Goal: Transaction & Acquisition: Purchase product/service

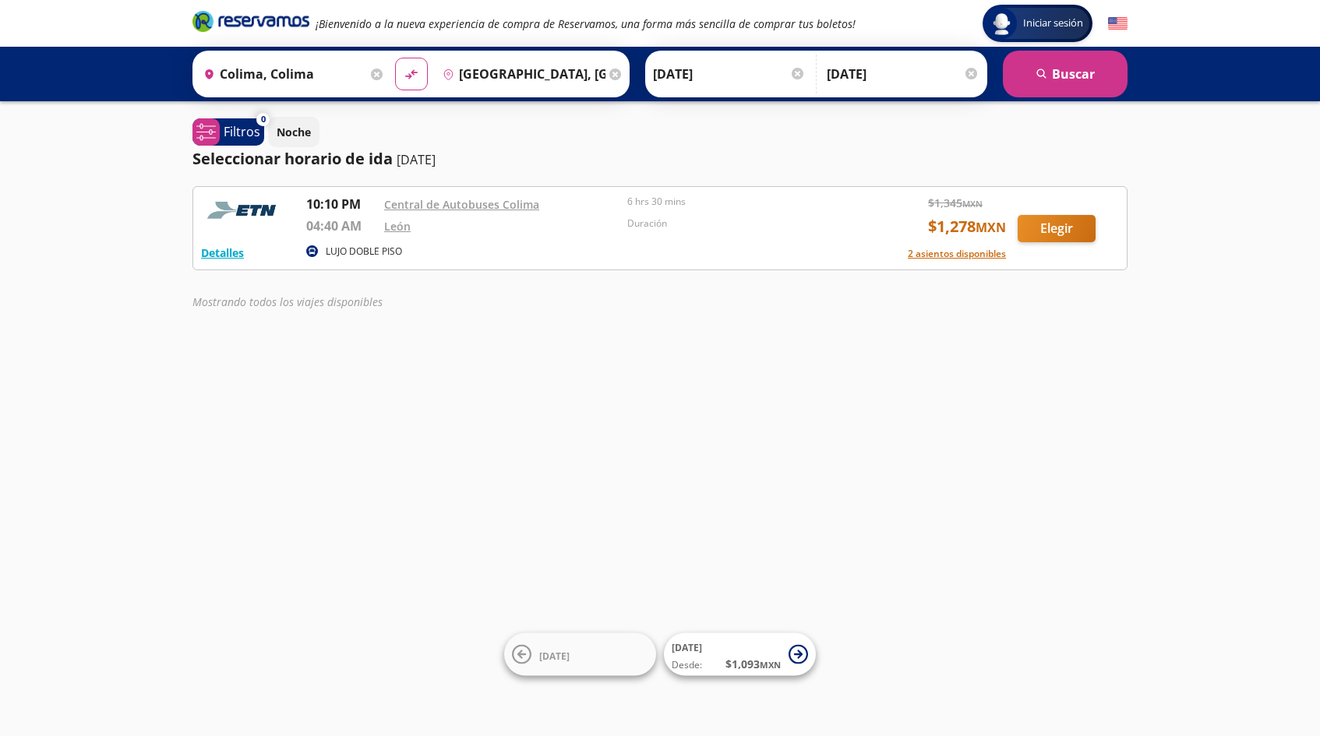
click at [1049, 228] on button "Elegir" at bounding box center [1056, 228] width 78 height 27
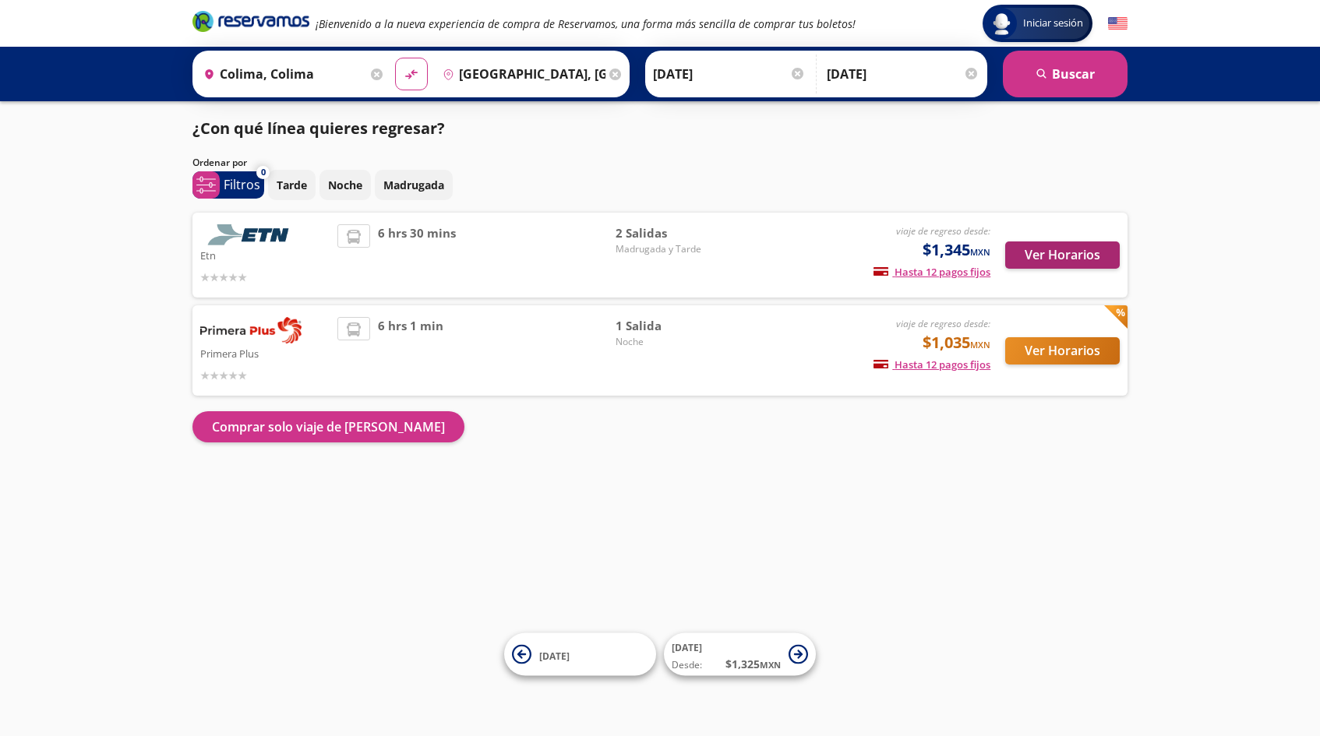
click at [1052, 257] on button "Ver Horarios" at bounding box center [1062, 254] width 115 height 27
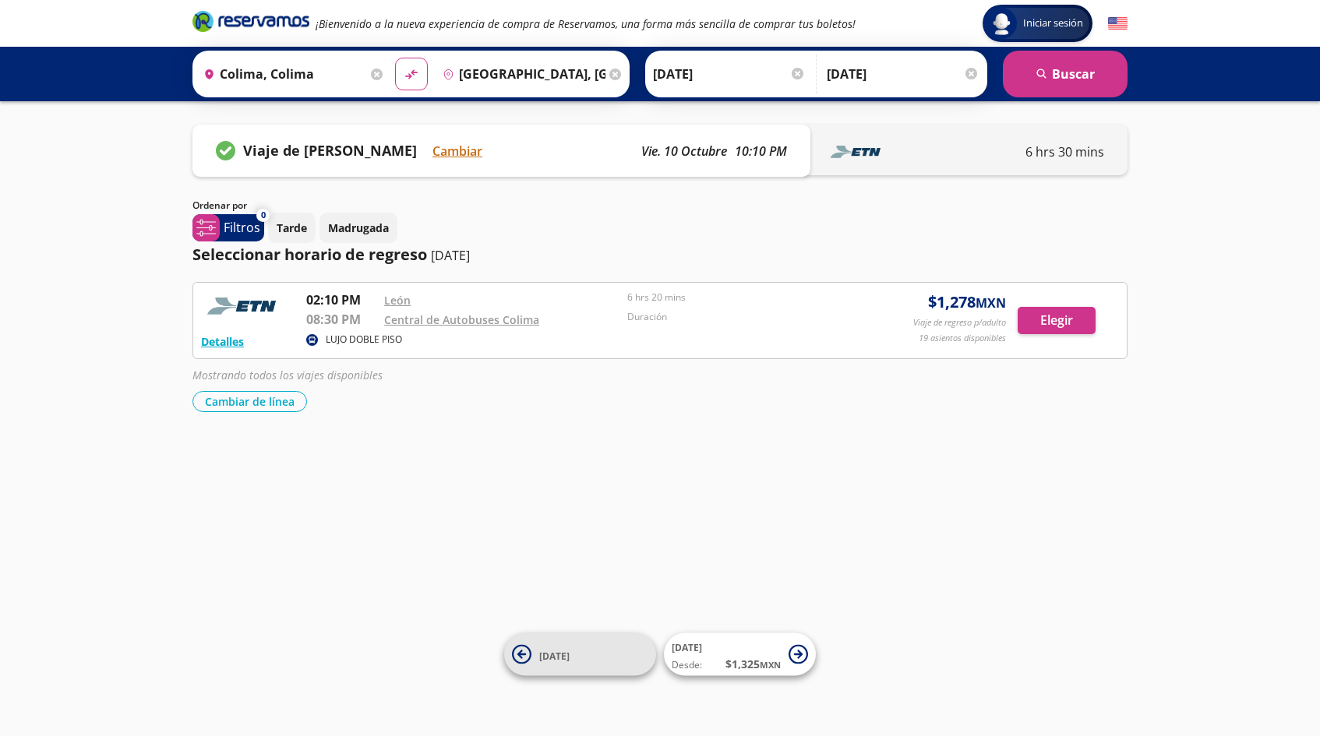
click at [595, 658] on span "[DATE]" at bounding box center [593, 654] width 109 height 19
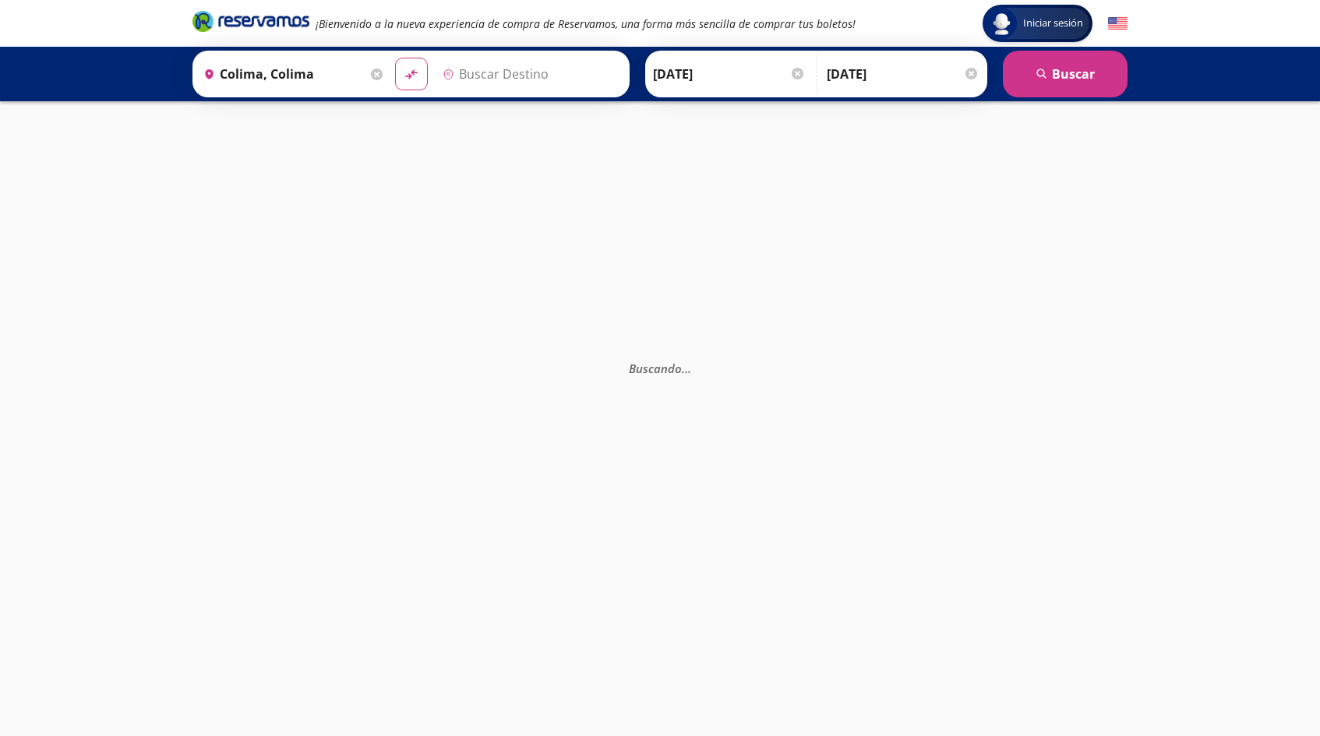
type input "[GEOGRAPHIC_DATA], [GEOGRAPHIC_DATA]"
click at [1023, 75] on button "search [GEOGRAPHIC_DATA]" at bounding box center [1065, 74] width 125 height 47
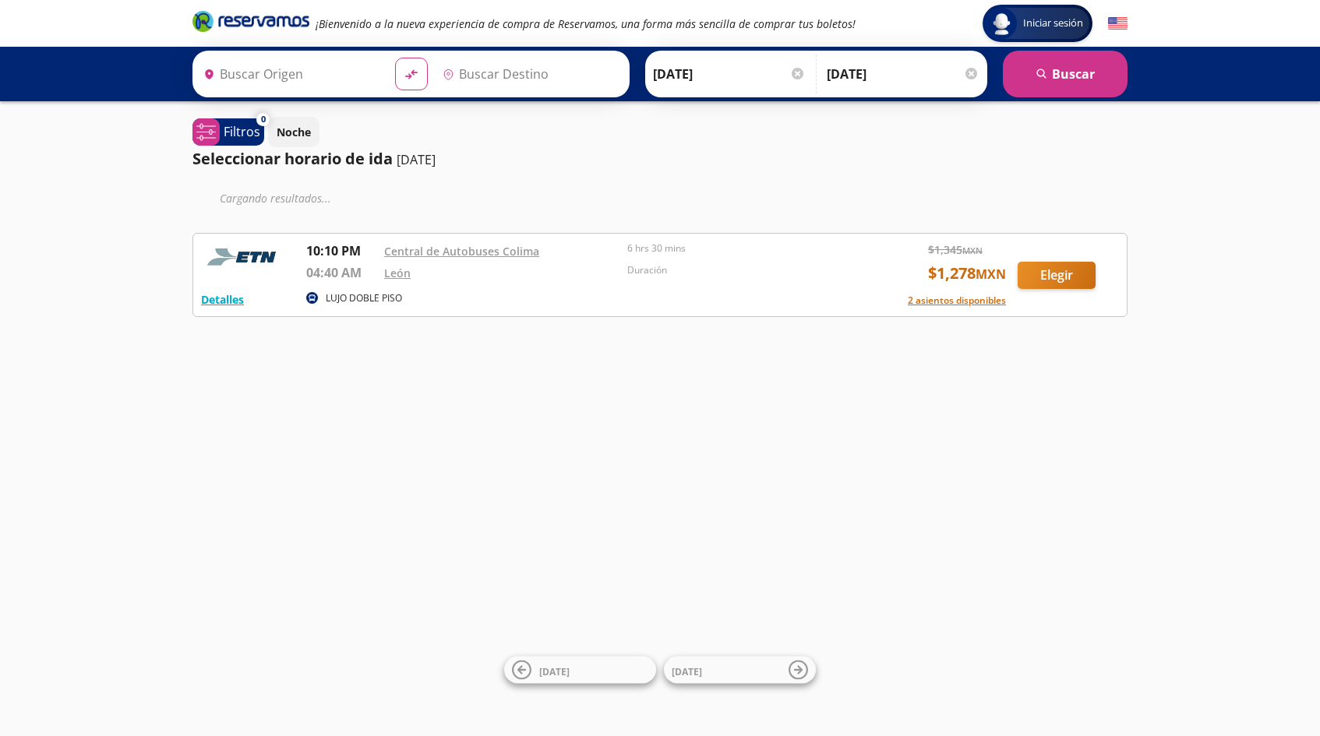
type input "[GEOGRAPHIC_DATA], [GEOGRAPHIC_DATA]"
type input "Colima, Colima"
click at [873, 79] on input "[DATE]" at bounding box center [903, 74] width 153 height 39
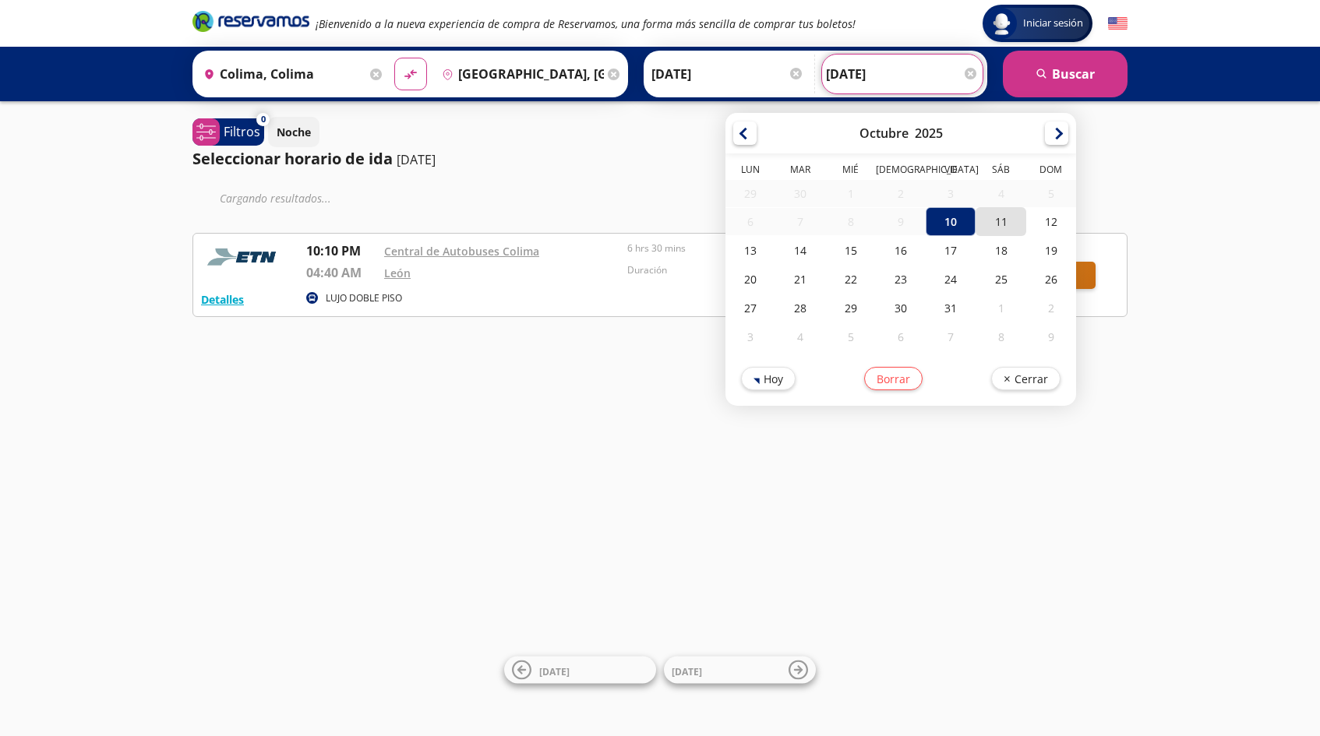
click at [1026, 233] on div "11" at bounding box center [1001, 221] width 50 height 29
type input "[DATE]"
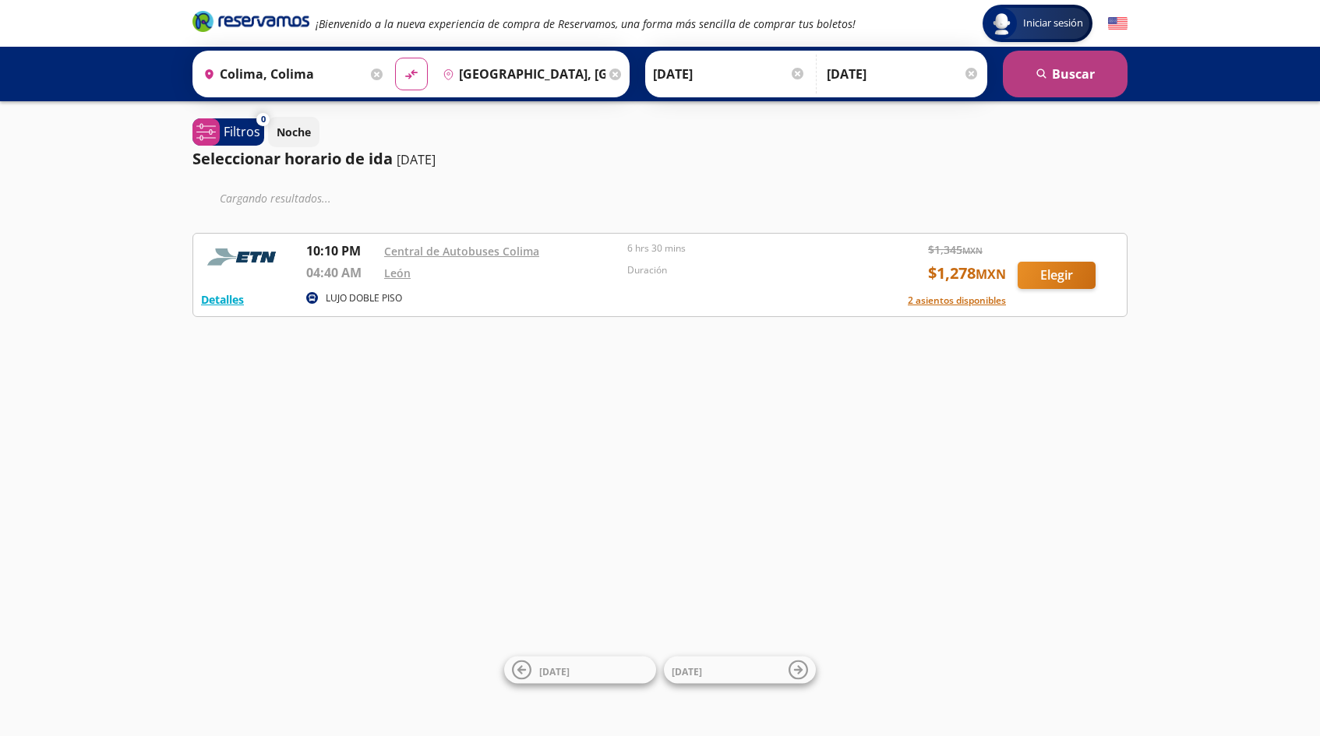
click at [1041, 69] on icon "submit" at bounding box center [1040, 73] width 9 height 9
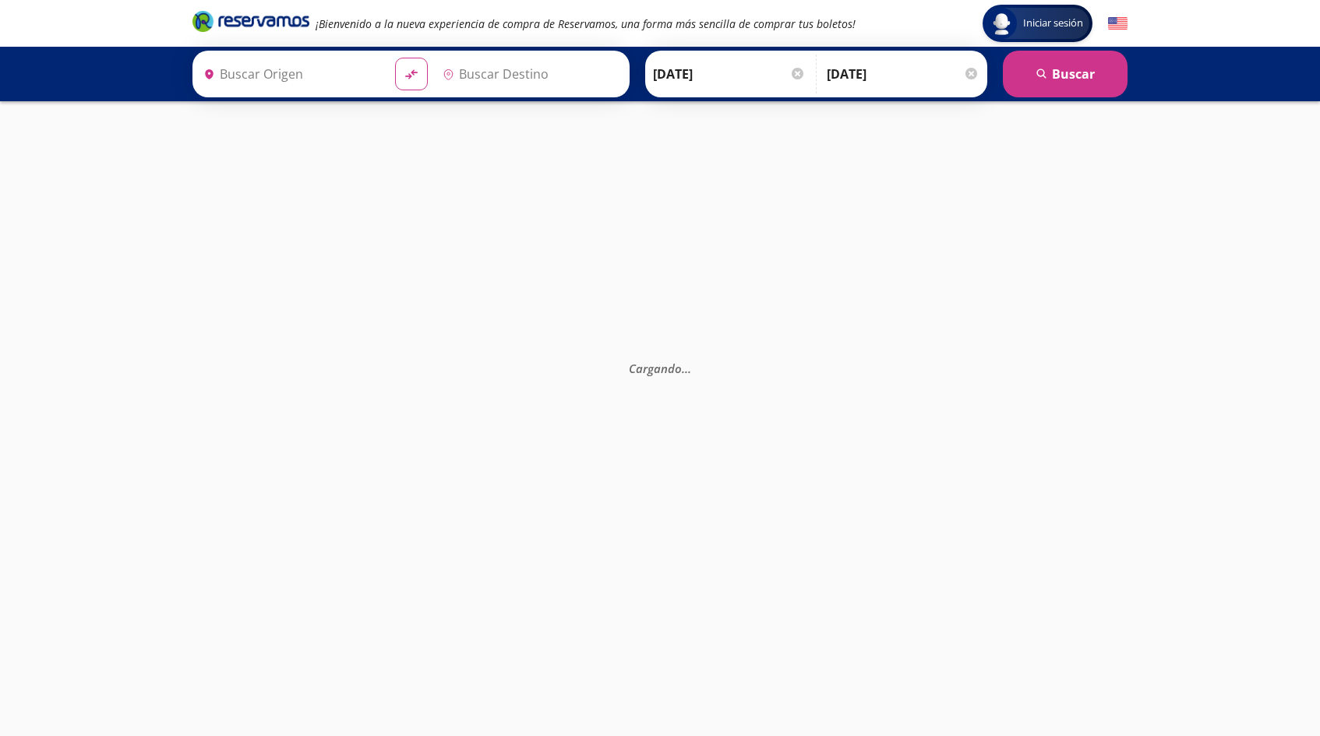
type input "[GEOGRAPHIC_DATA], [GEOGRAPHIC_DATA]"
type input "Colima, Colima"
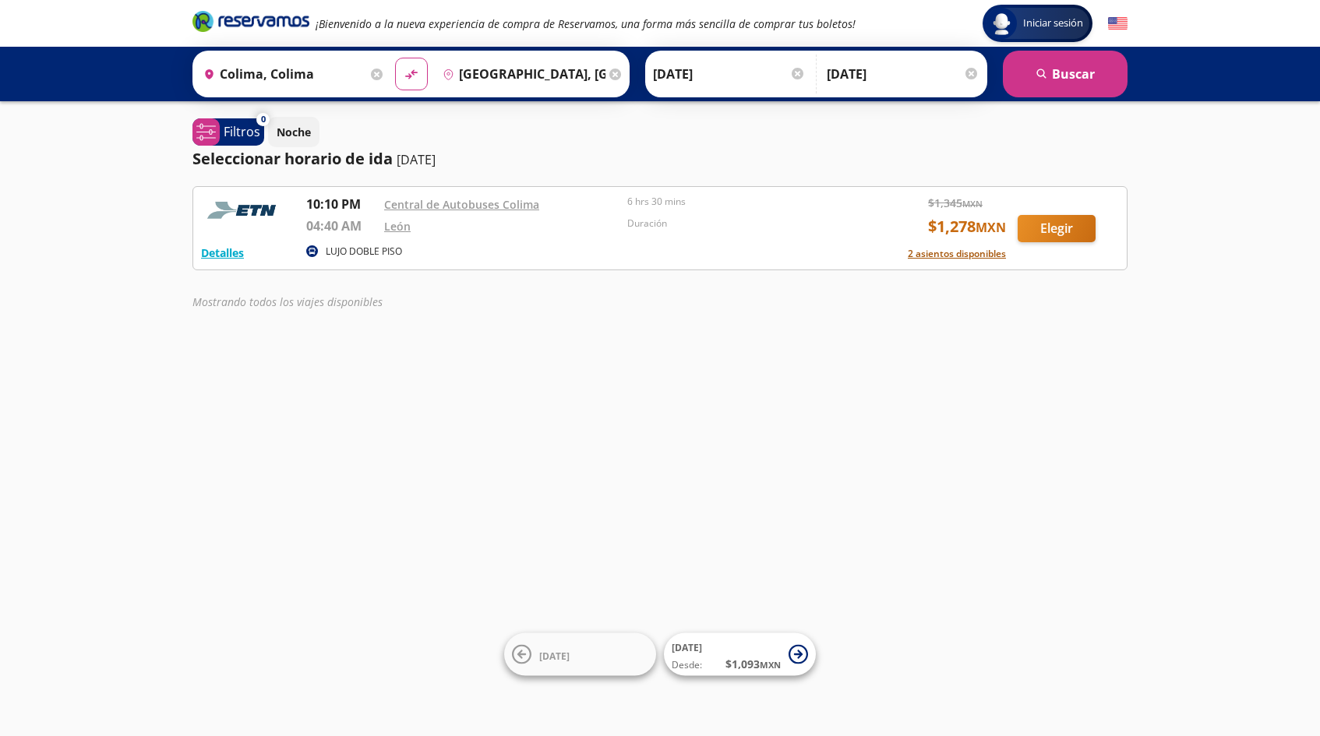
click at [982, 249] on button "2 asientos disponibles" at bounding box center [957, 254] width 98 height 14
click at [1028, 229] on button "Elegir" at bounding box center [1056, 228] width 78 height 27
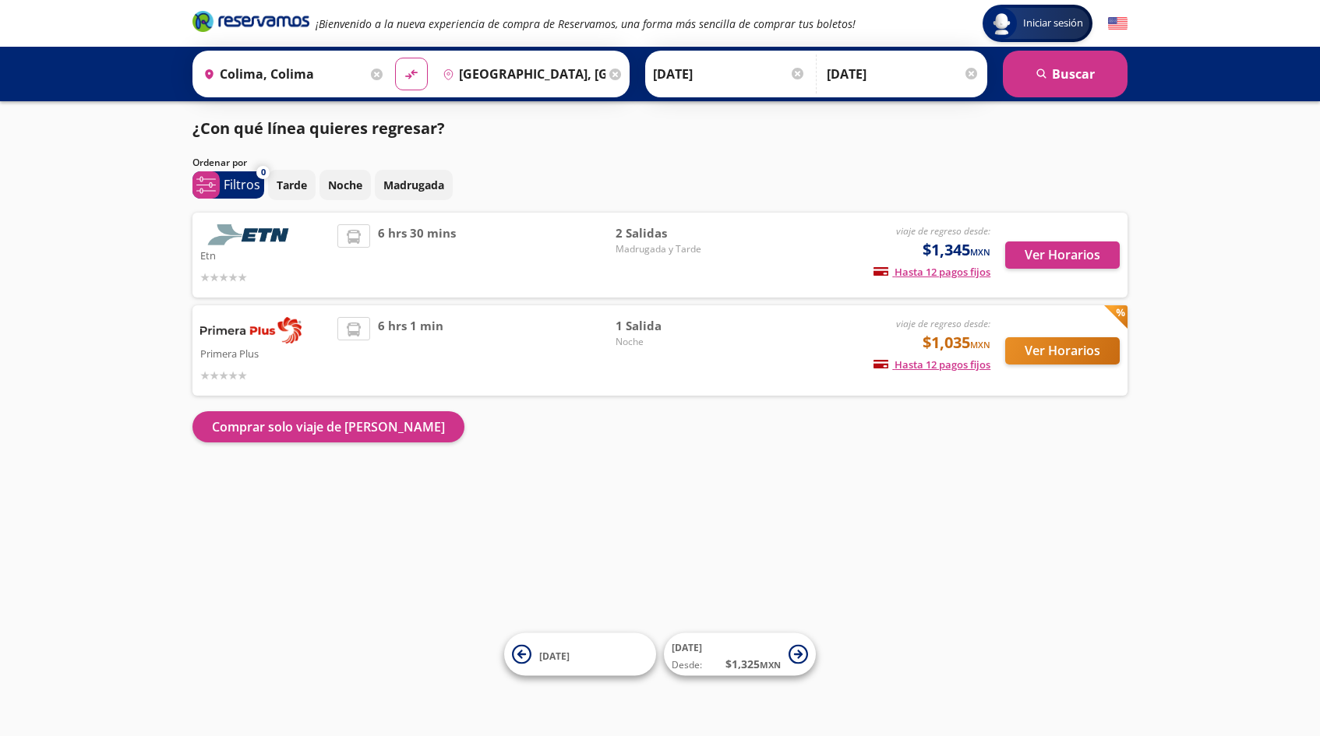
click at [1062, 344] on button "Ver Horarios" at bounding box center [1062, 350] width 115 height 27
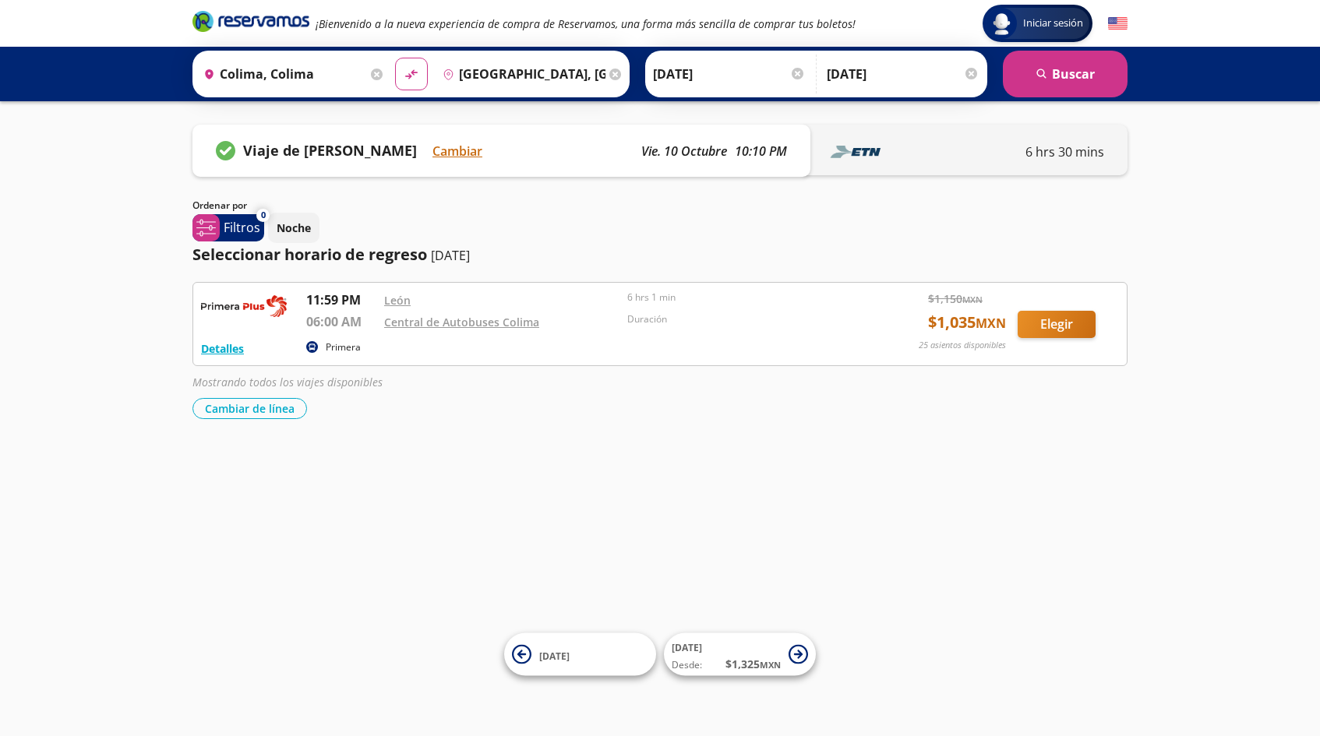
click at [1056, 326] on button "Elegir" at bounding box center [1056, 324] width 78 height 27
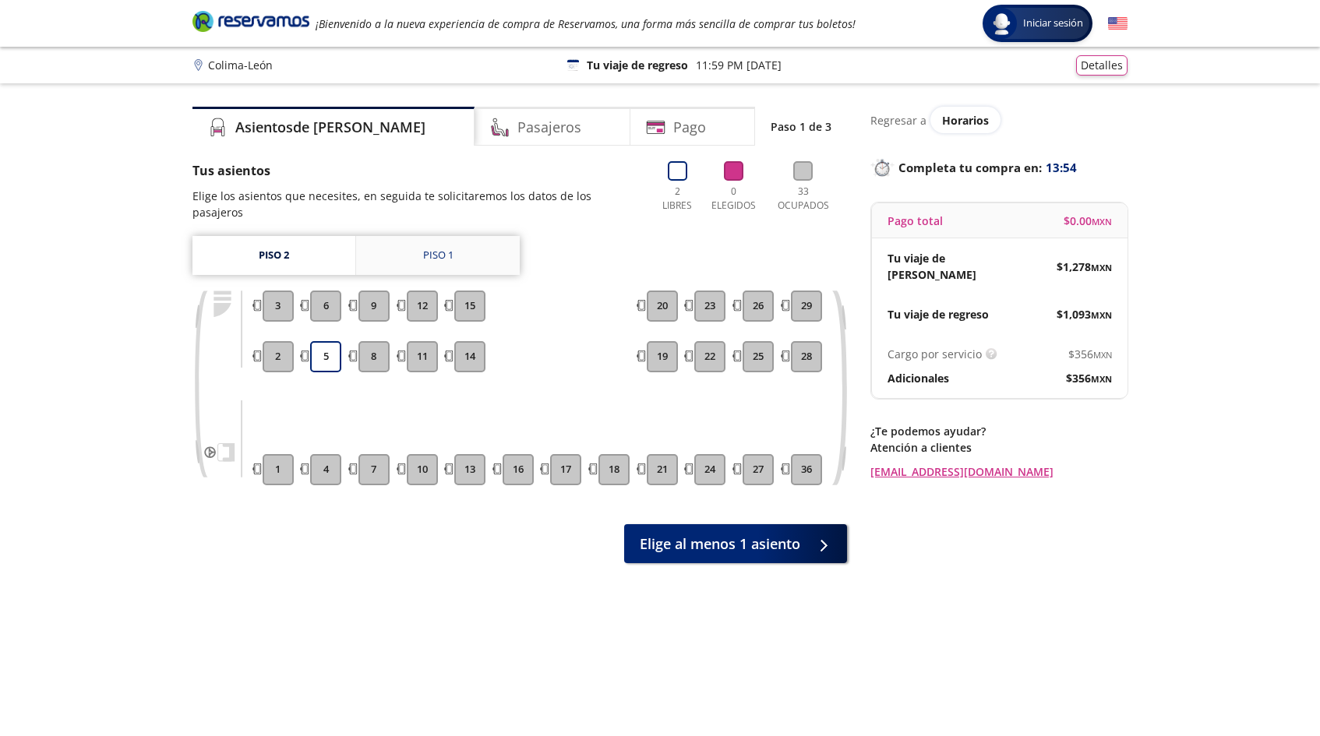
click at [470, 245] on link "Piso 1" at bounding box center [438, 255] width 164 height 39
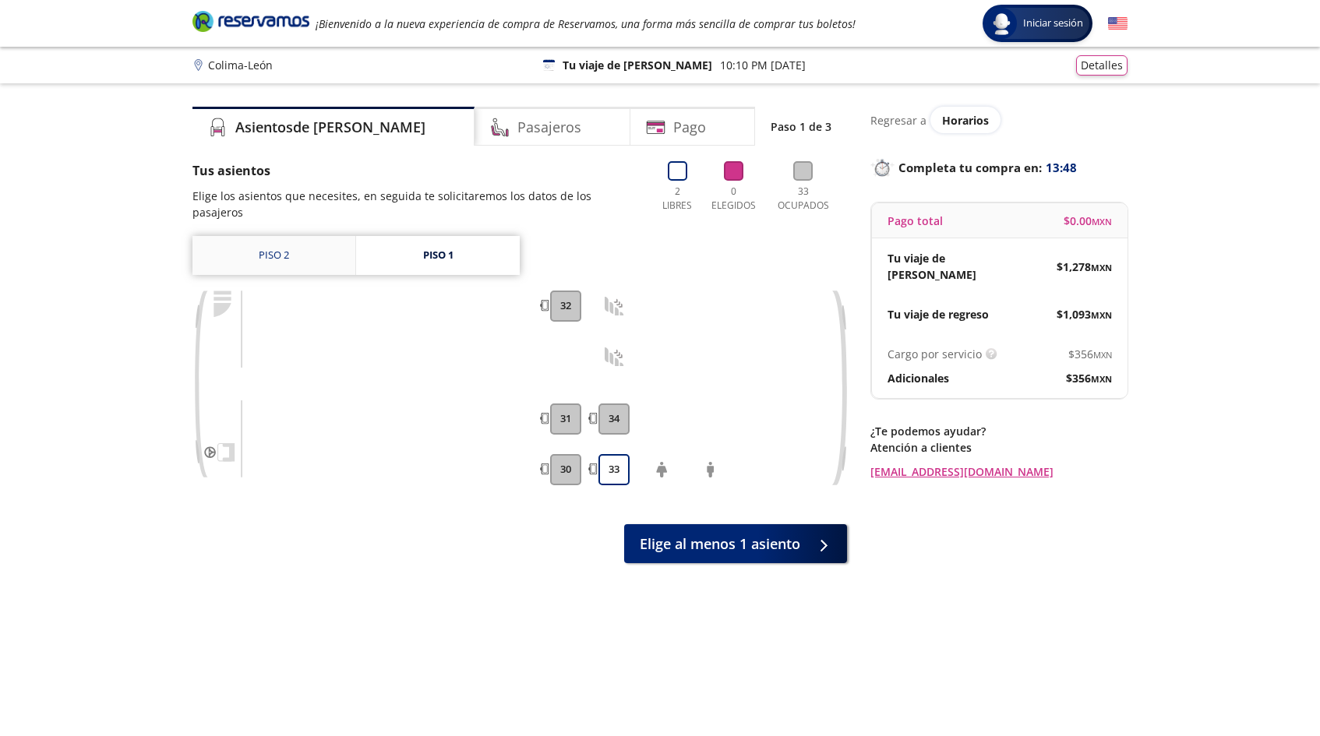
click at [298, 249] on link "Piso 2" at bounding box center [273, 255] width 163 height 39
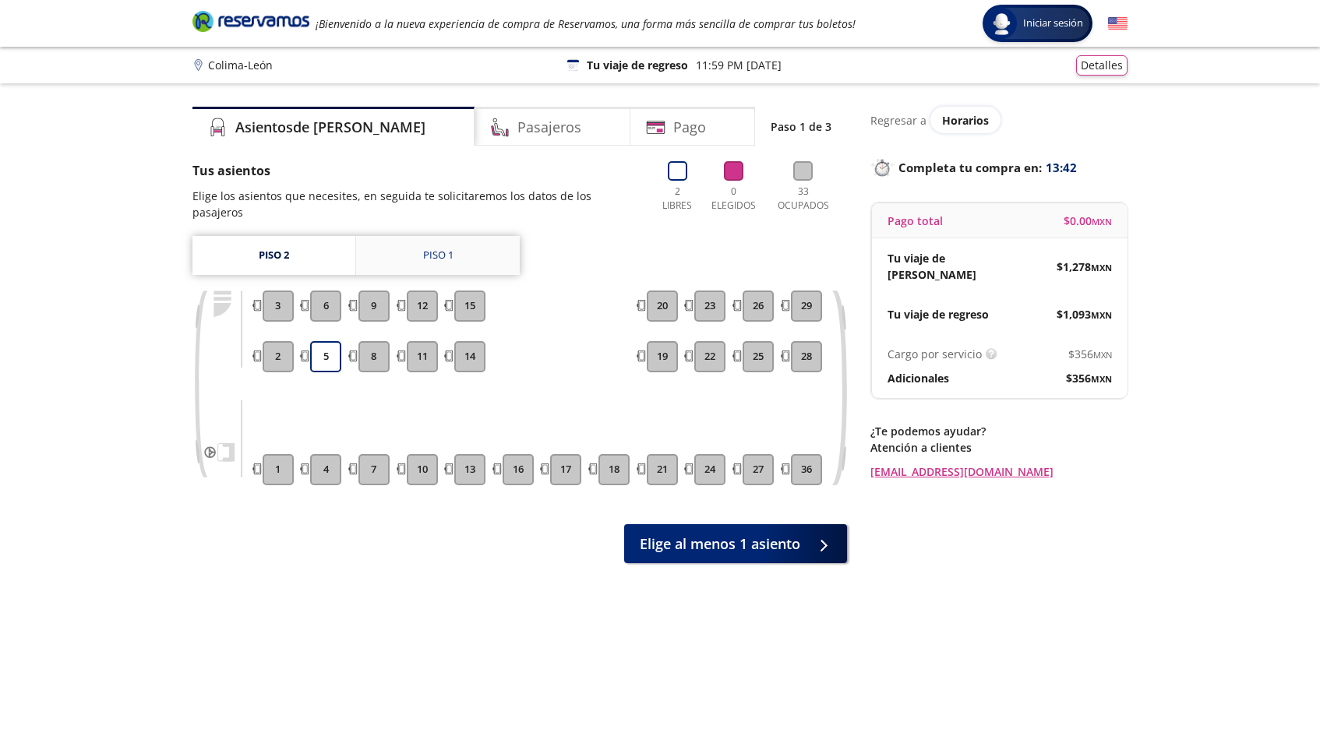
click at [415, 236] on link "Piso 1" at bounding box center [438, 255] width 164 height 39
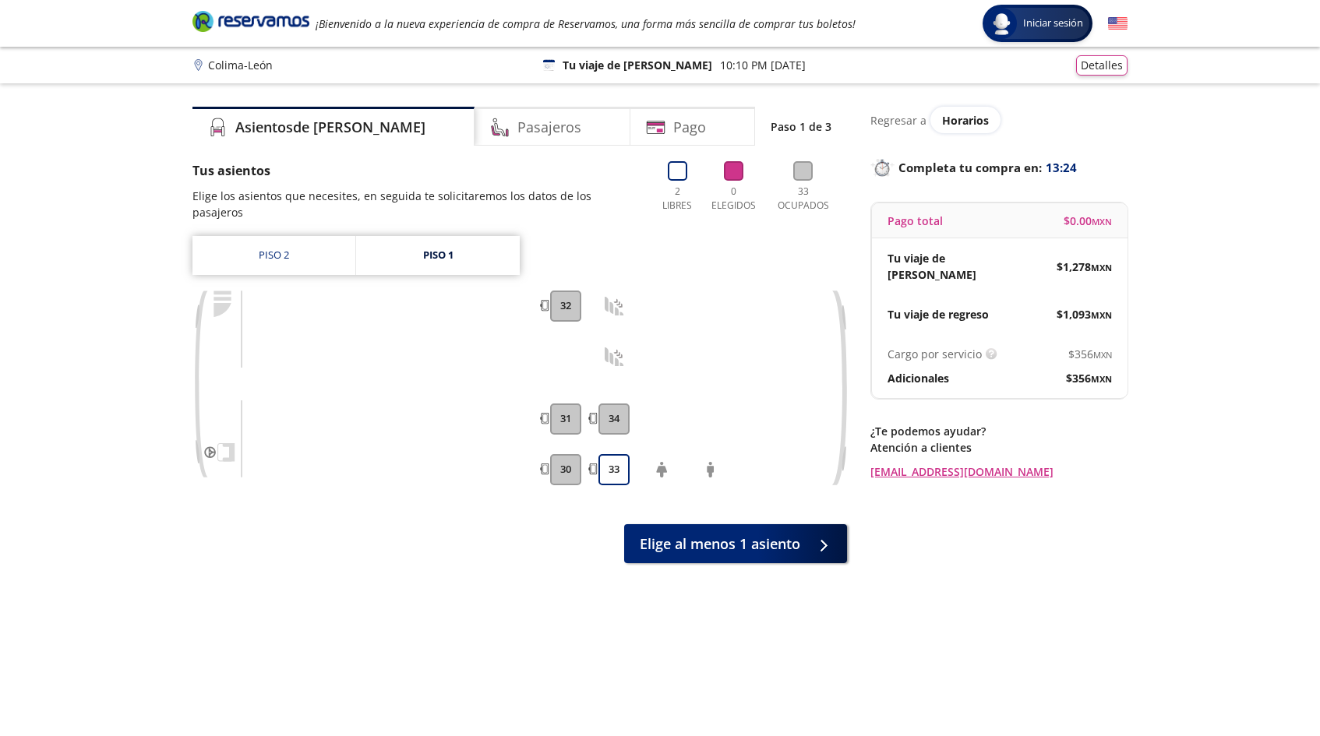
click at [405, 58] on div "Colima - León 126 Tu viaje de ida 10:10 PM [DATE] Detalles" at bounding box center [659, 65] width 935 height 20
click at [980, 125] on span "Horarios" at bounding box center [965, 120] width 47 height 15
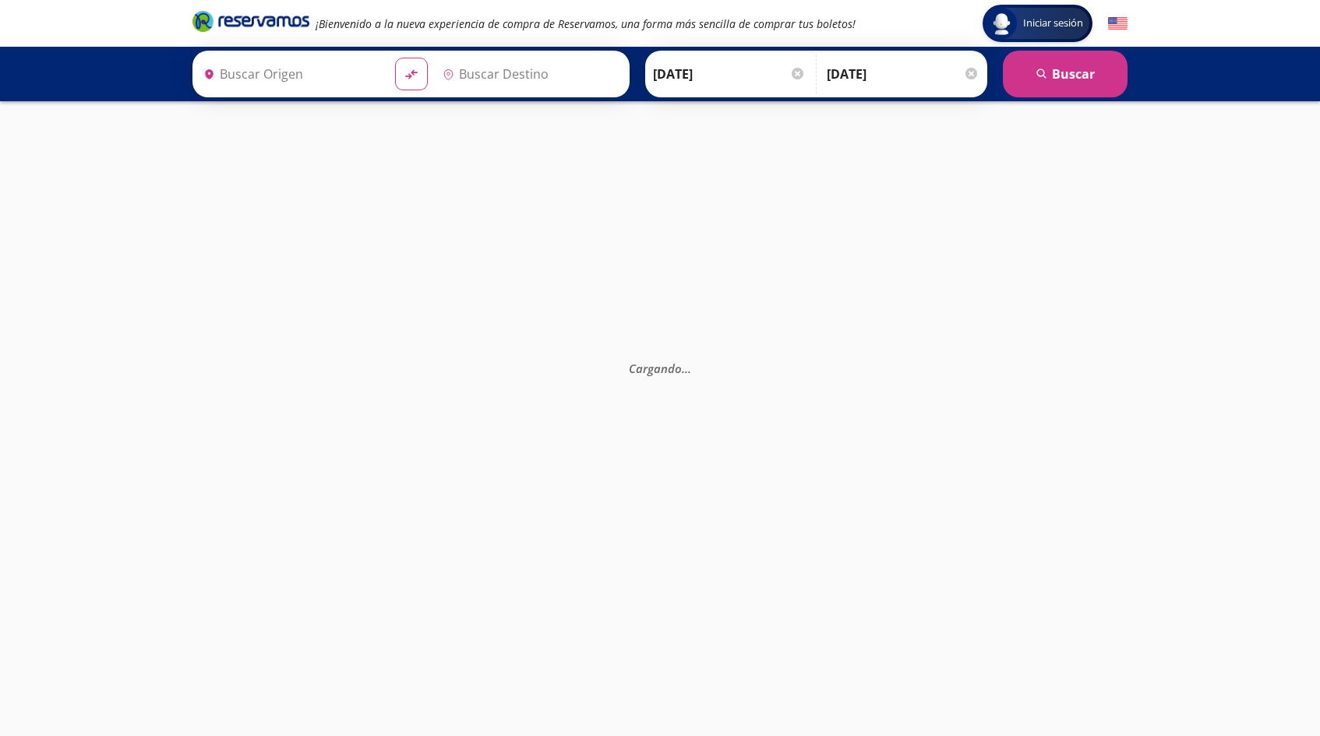
type input "Colima, Colima"
type input "[GEOGRAPHIC_DATA], [GEOGRAPHIC_DATA]"
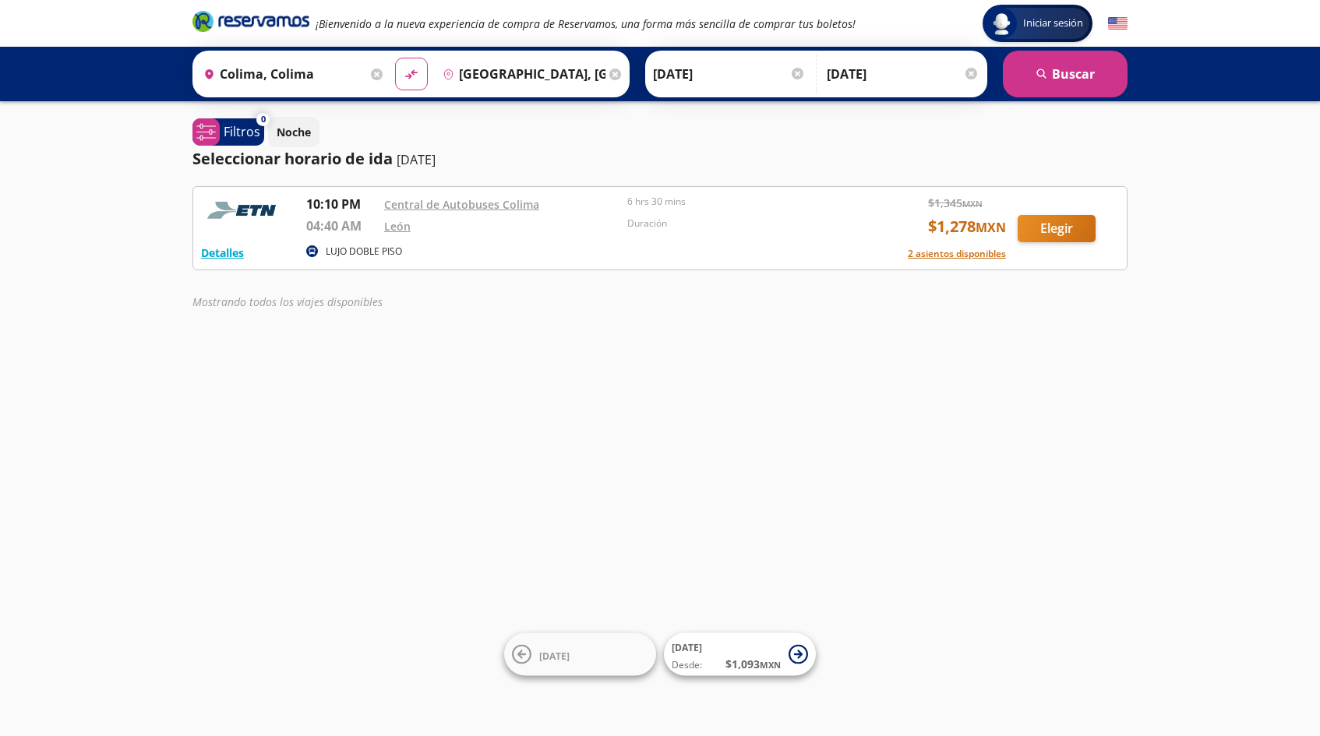
click at [1028, 229] on button "Elegir" at bounding box center [1056, 228] width 78 height 27
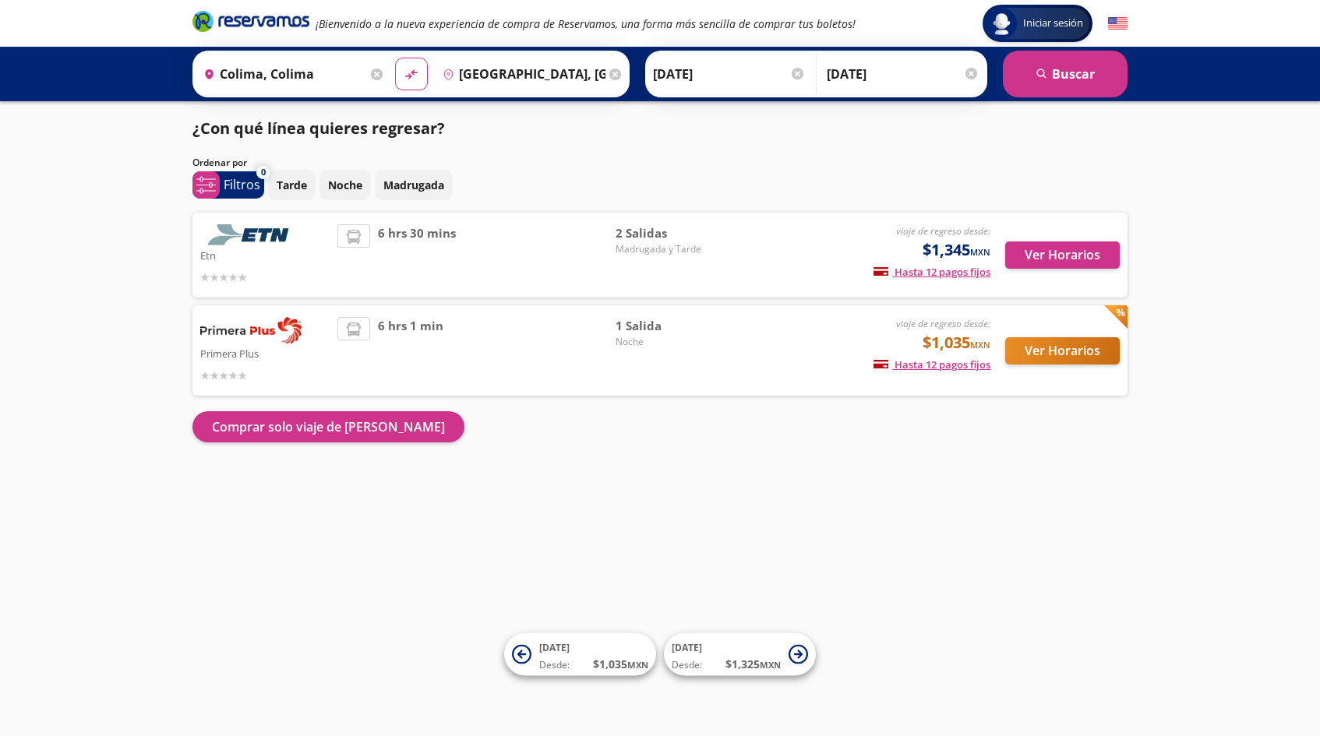
click at [1038, 356] on button "Ver Horarios" at bounding box center [1062, 350] width 115 height 27
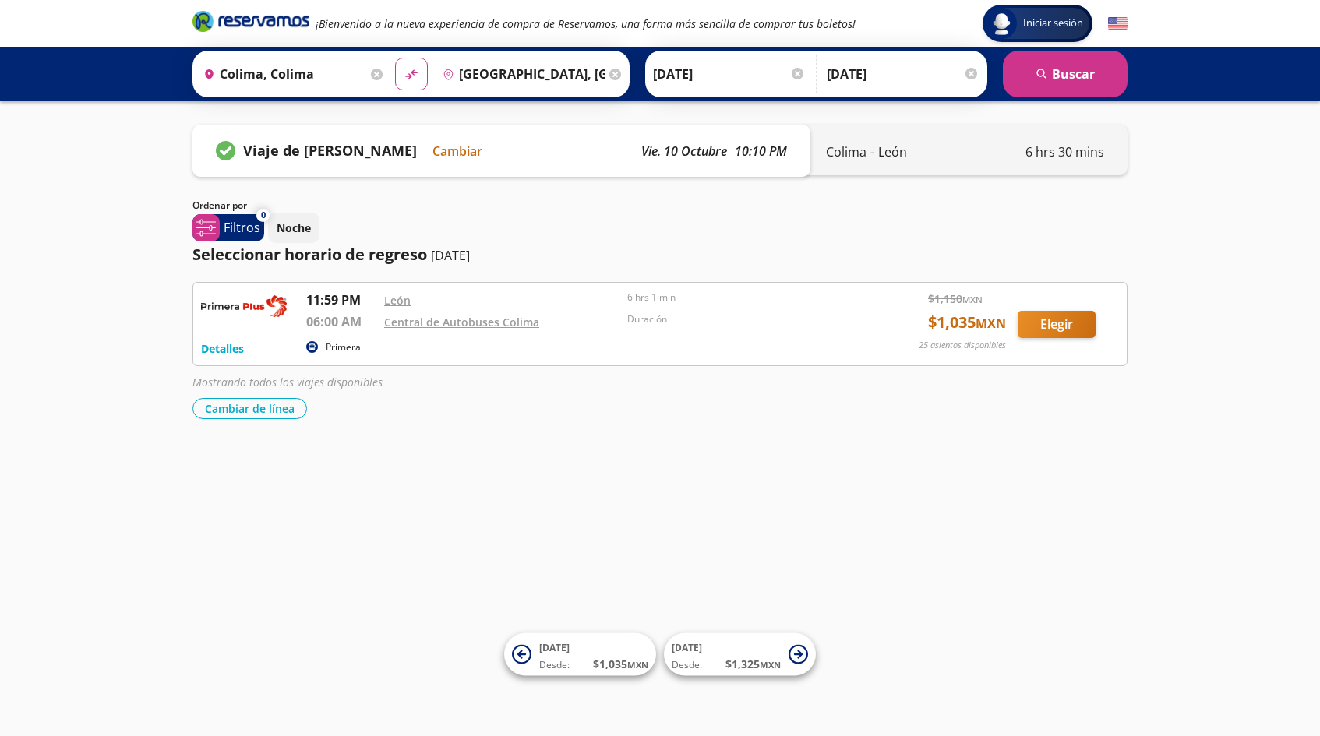
click at [1060, 325] on button "Elegir" at bounding box center [1056, 324] width 78 height 27
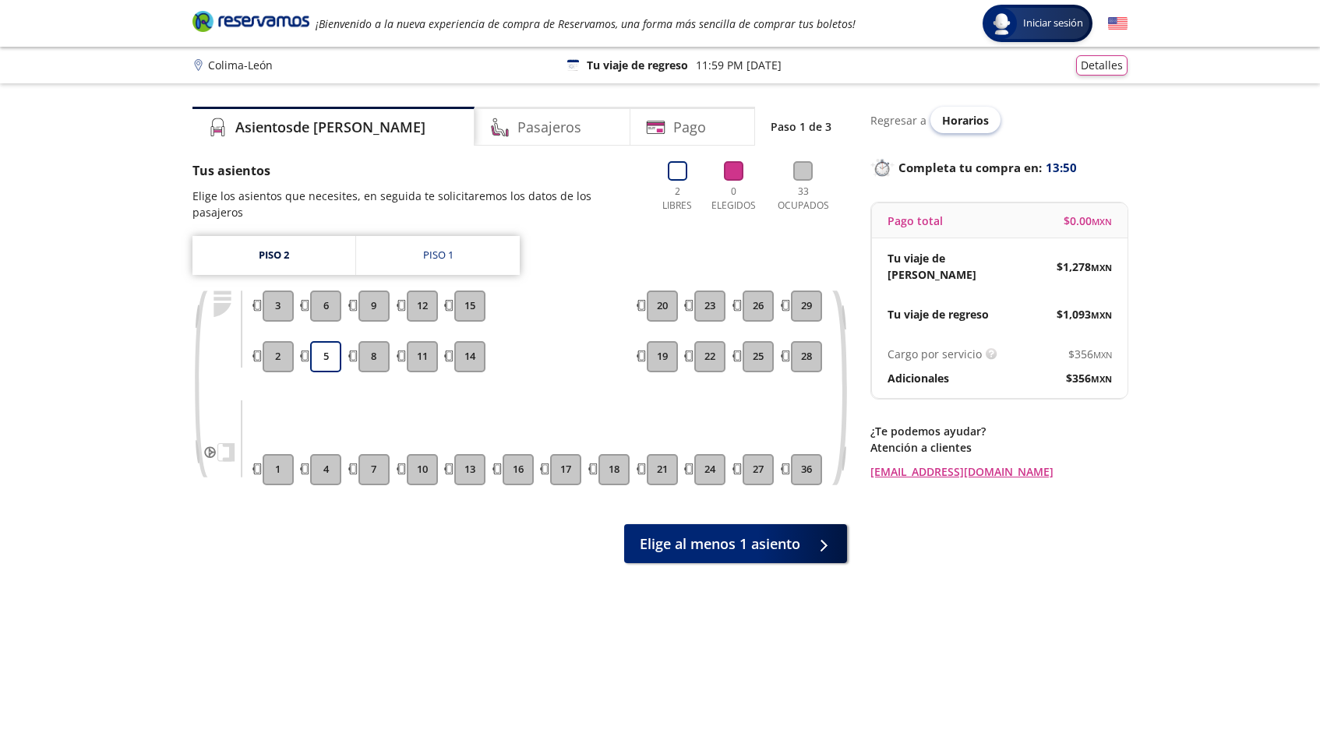
click at [957, 125] on span "Horarios" at bounding box center [965, 120] width 47 height 15
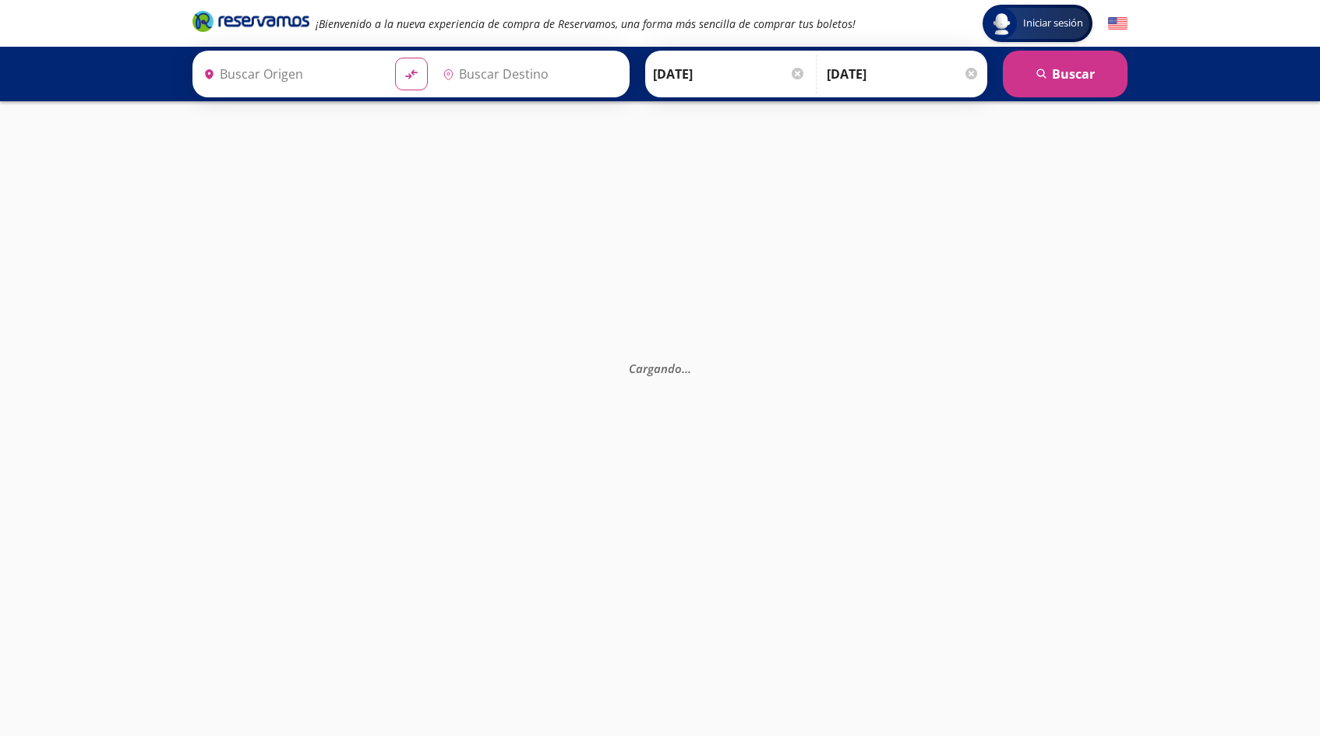
type input "[GEOGRAPHIC_DATA], [GEOGRAPHIC_DATA]"
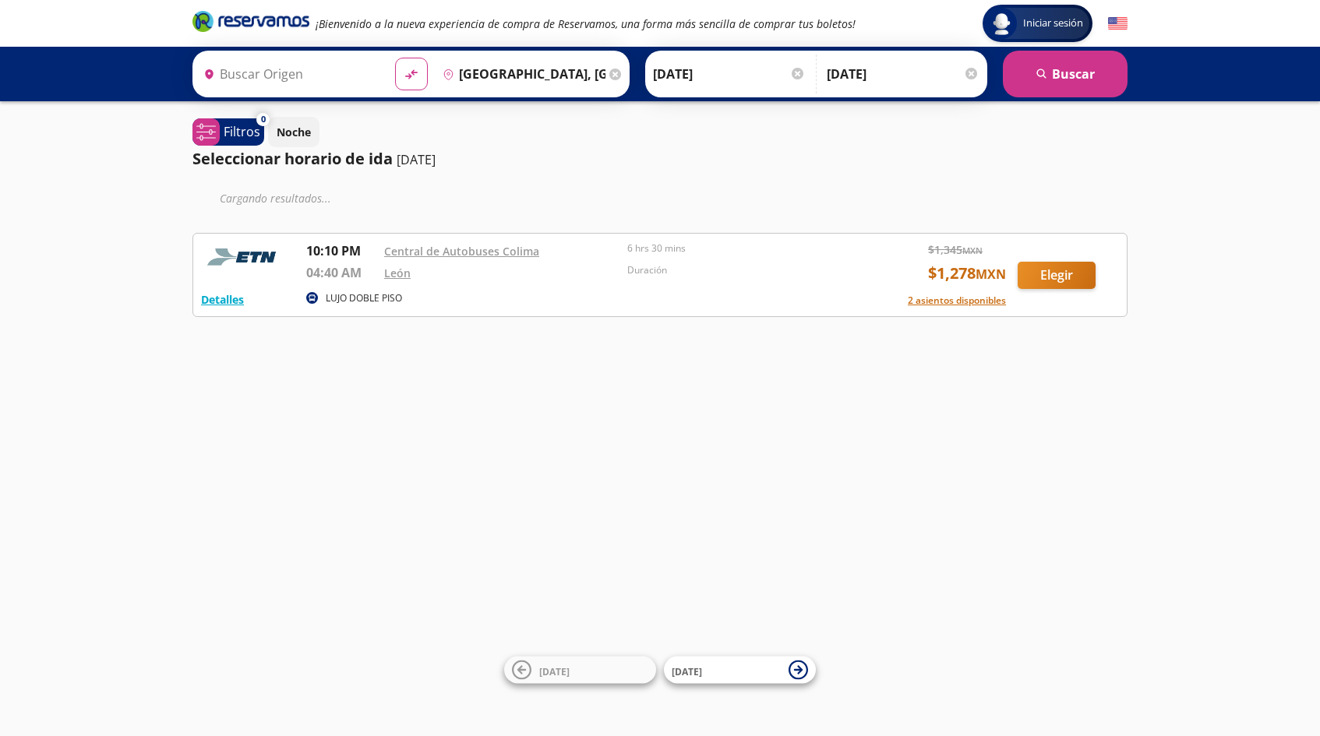
type input "Colima, Colima"
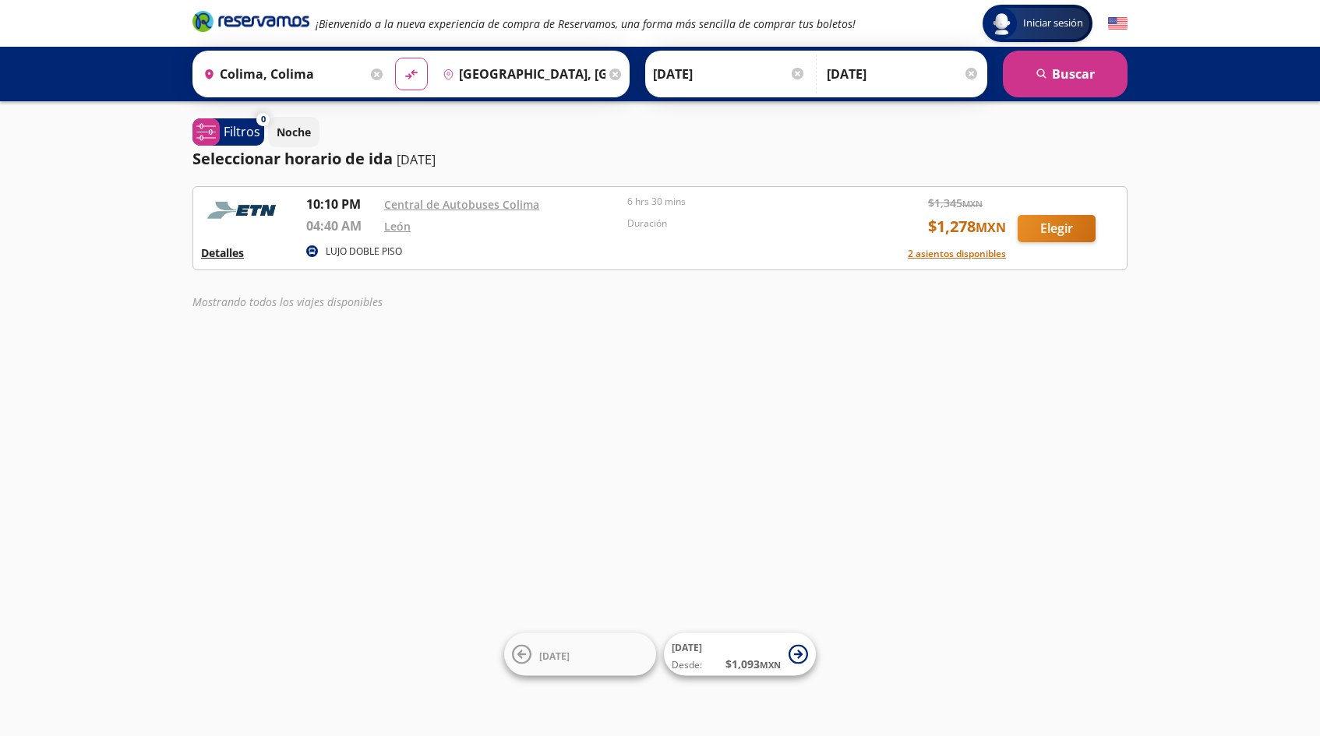
click at [239, 256] on button "Detalles" at bounding box center [222, 253] width 43 height 16
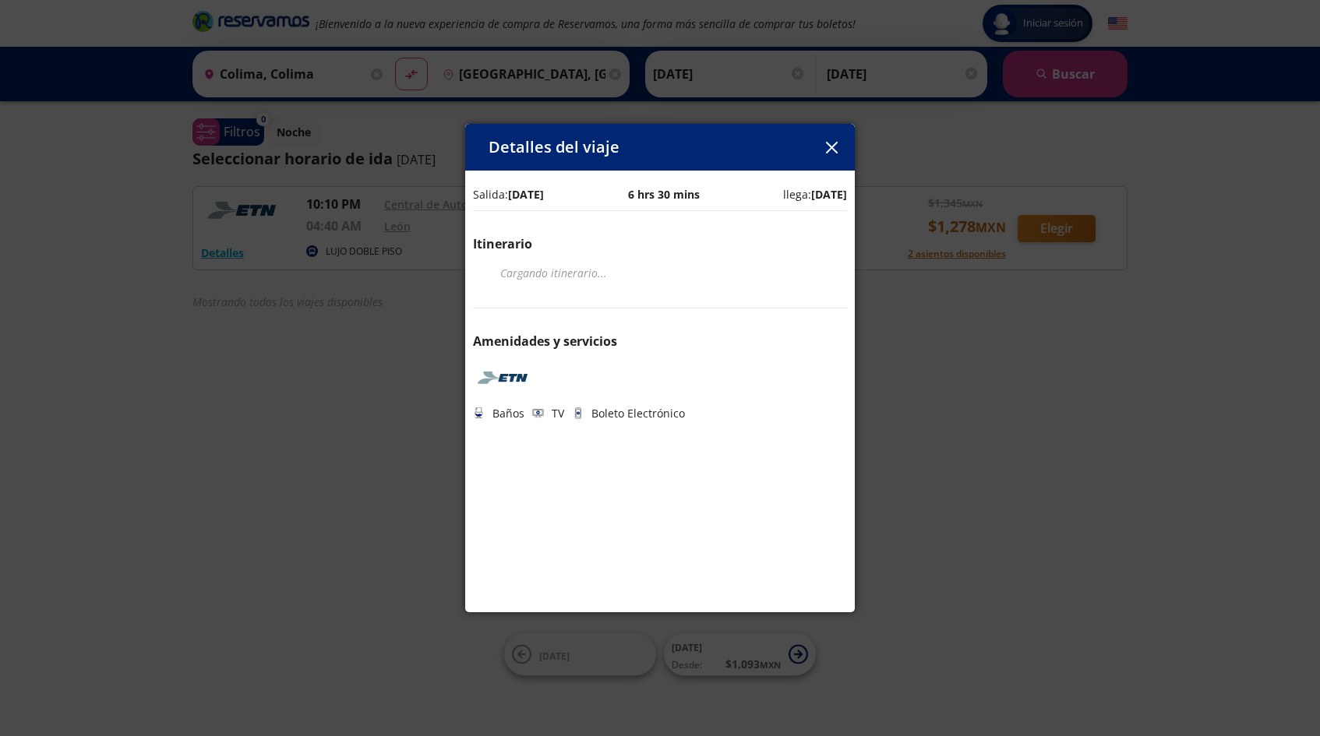
click at [836, 153] on icon "button" at bounding box center [831, 148] width 12 height 12
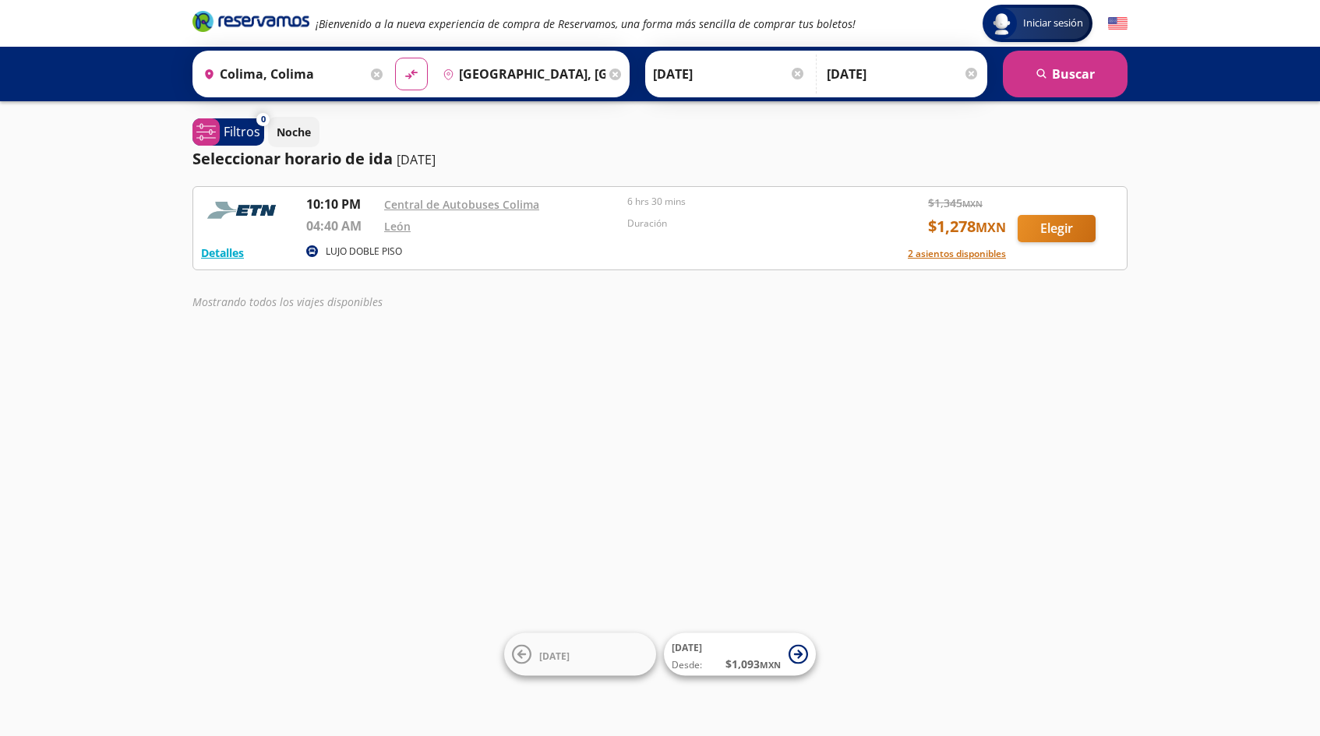
click at [1067, 231] on button "Elegir" at bounding box center [1056, 228] width 78 height 27
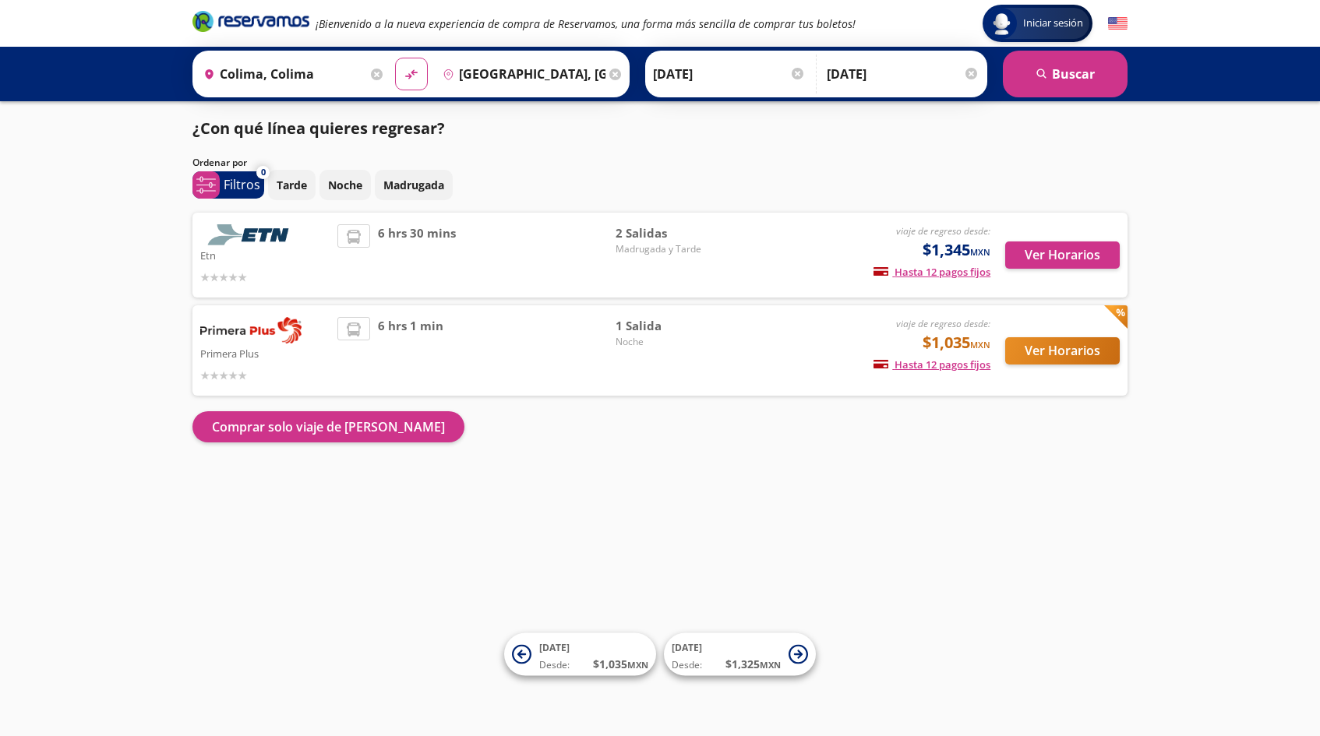
click at [1078, 349] on button "Ver Horarios" at bounding box center [1062, 350] width 115 height 27
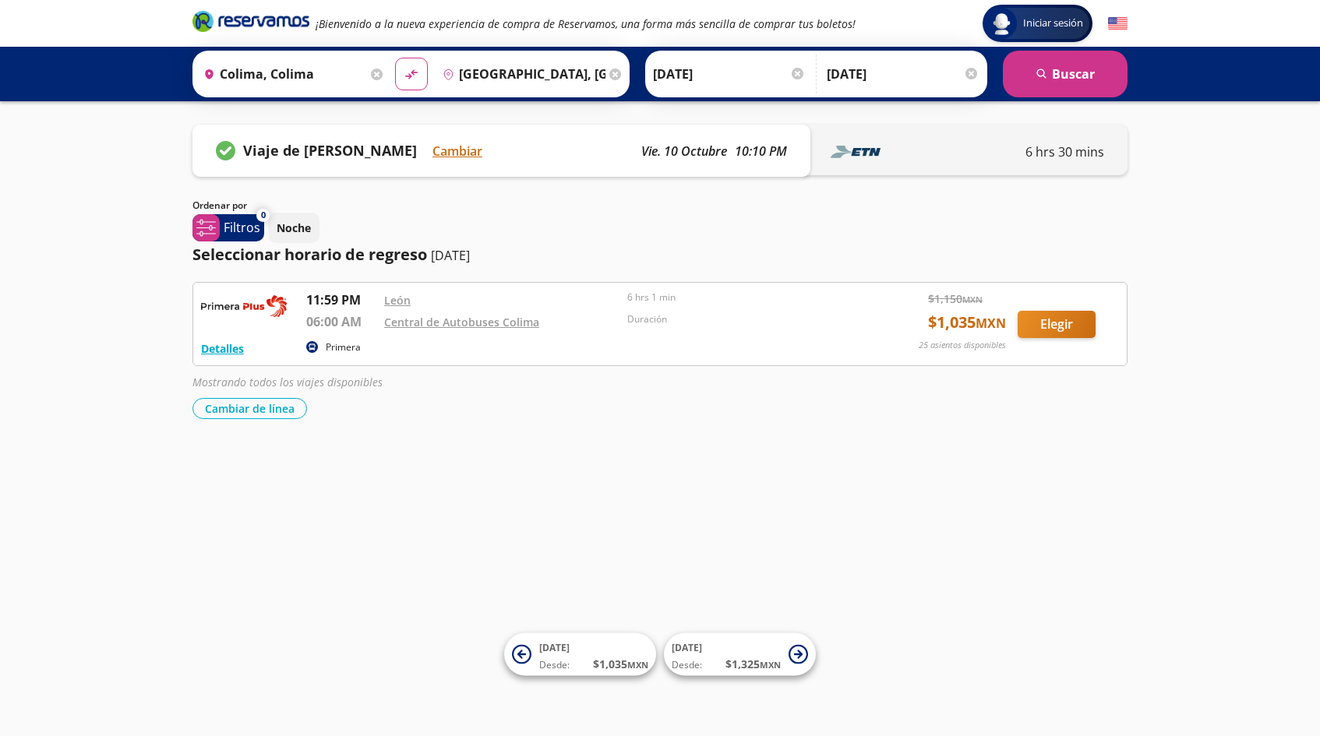
click at [1070, 316] on button "Elegir" at bounding box center [1056, 324] width 78 height 27
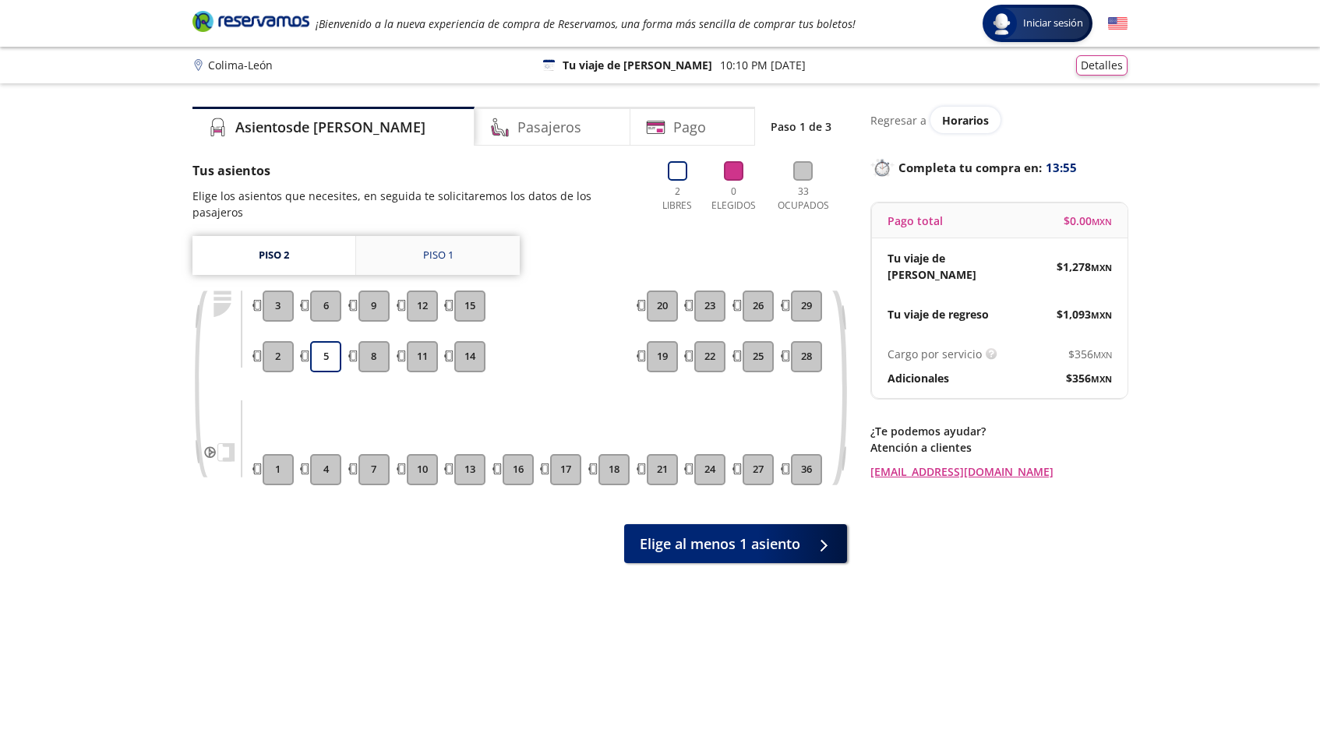
click at [473, 236] on link "Piso 1" at bounding box center [438, 255] width 164 height 39
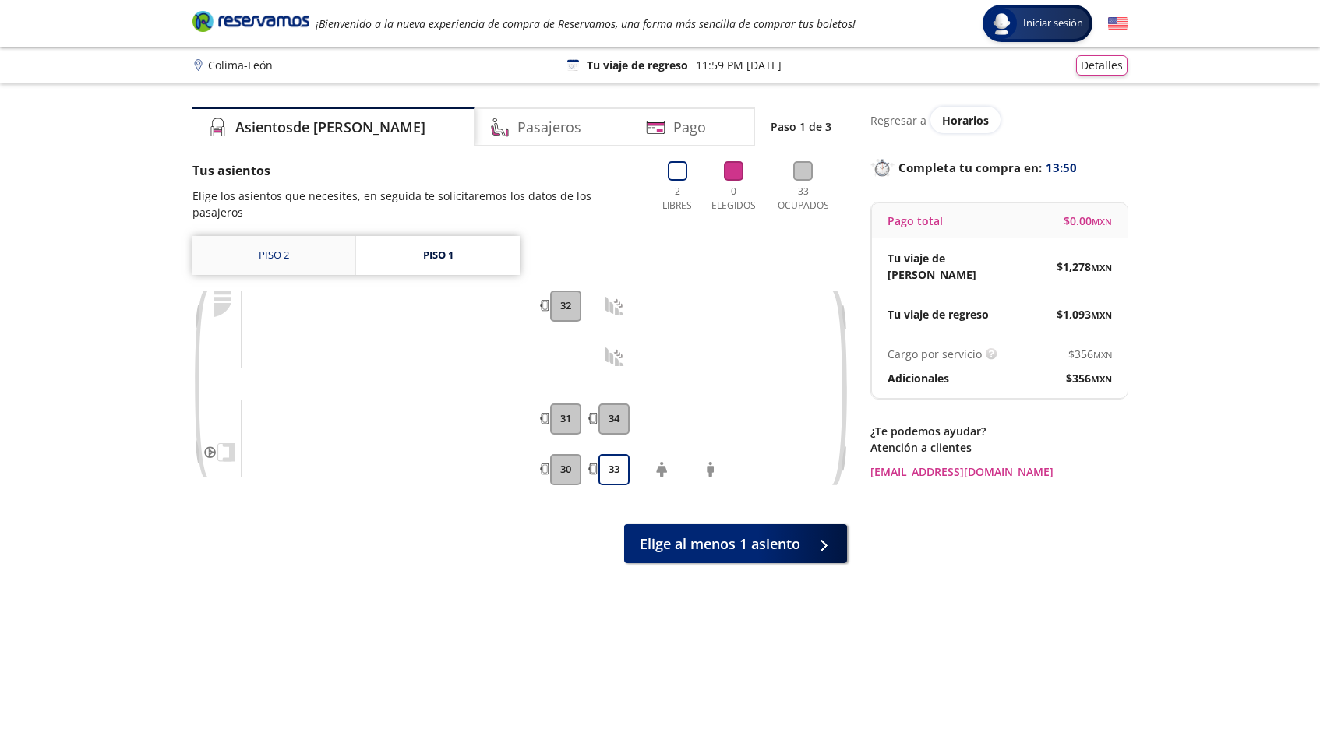
click at [277, 244] on link "Piso 2" at bounding box center [273, 255] width 163 height 39
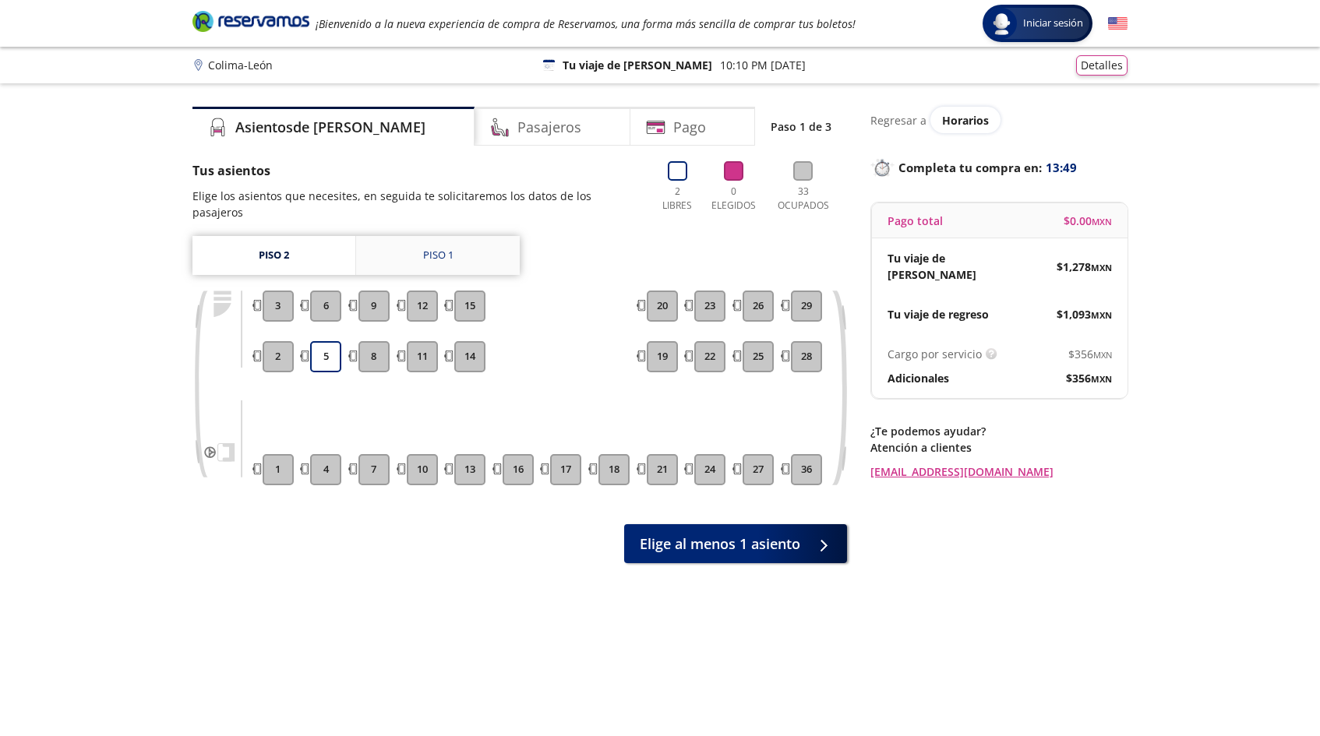
click at [415, 239] on link "Piso 1" at bounding box center [438, 255] width 164 height 39
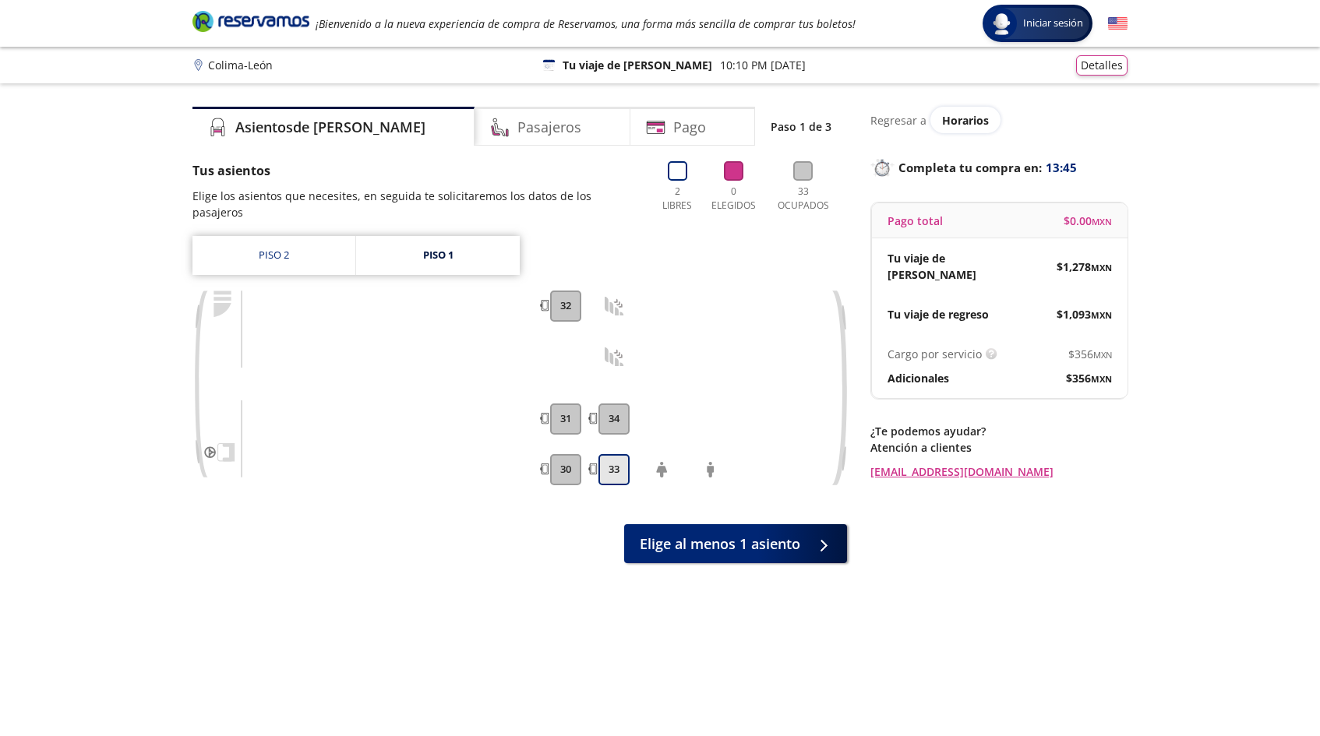
click at [622, 454] on button "33" at bounding box center [613, 469] width 31 height 31
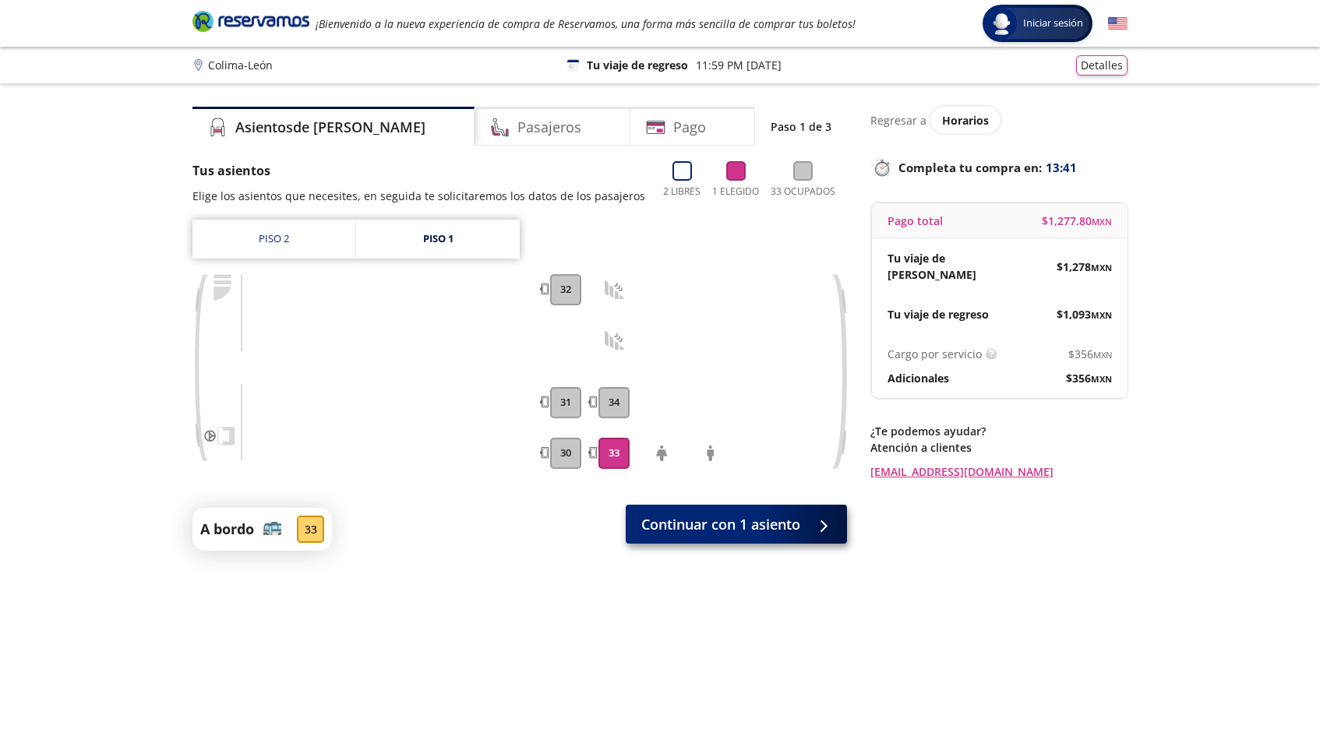
click at [790, 536] on button "Continuar con 1 asiento" at bounding box center [736, 524] width 221 height 39
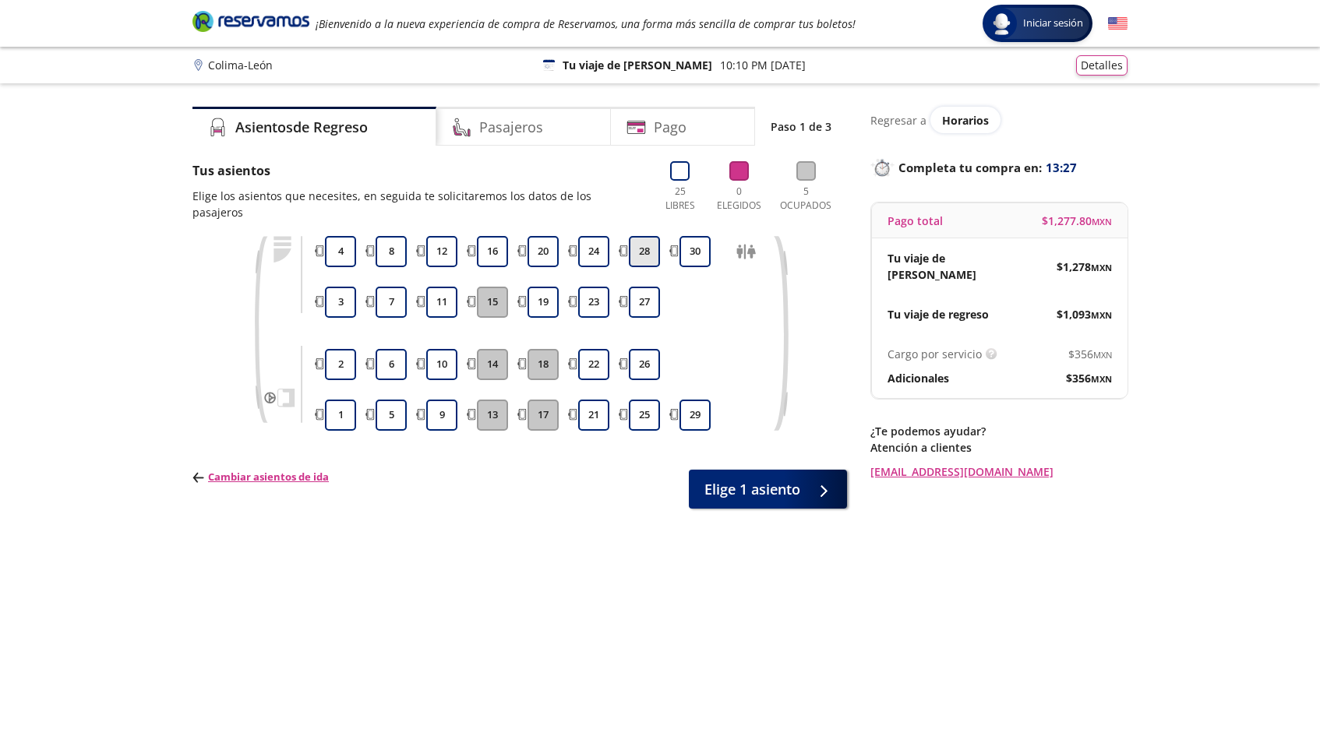
click at [640, 236] on button "28" at bounding box center [644, 251] width 31 height 31
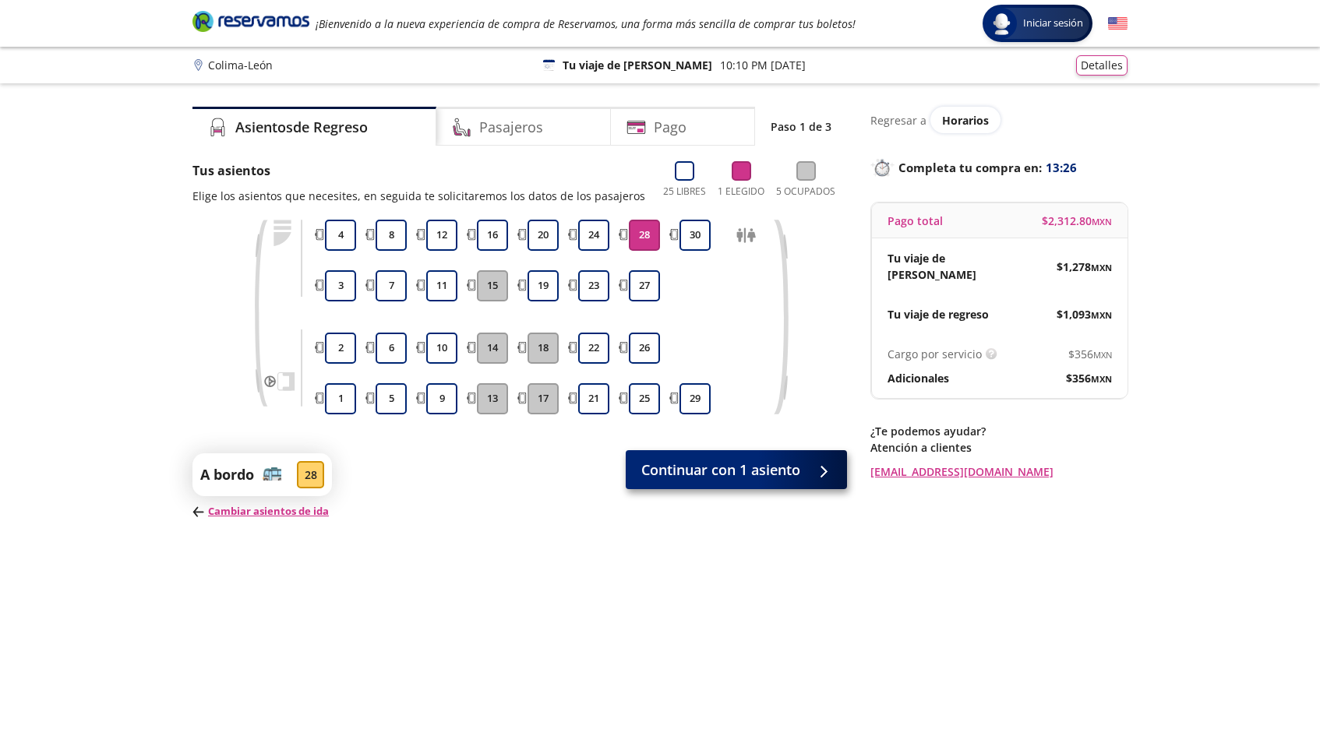
click at [710, 453] on button "Continuar con 1 asiento" at bounding box center [736, 469] width 221 height 39
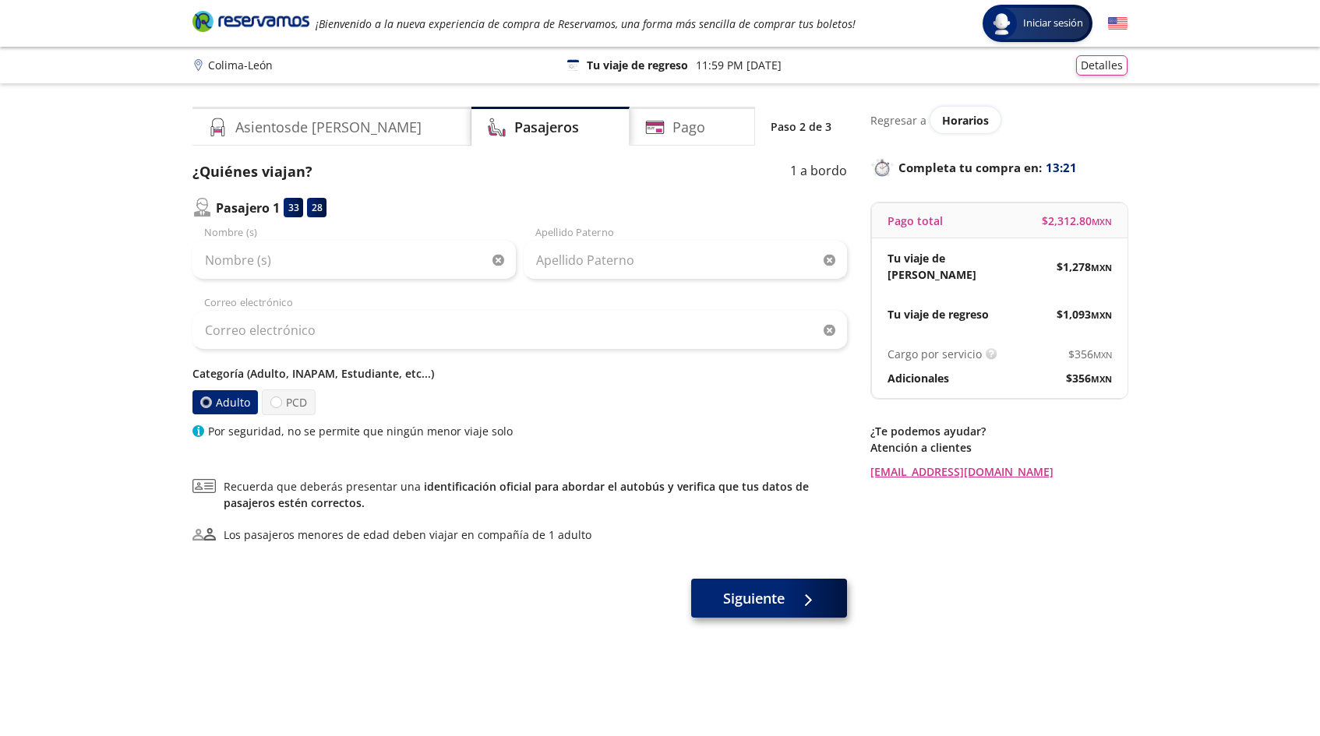
click at [735, 599] on span "Siguiente" at bounding box center [754, 598] width 62 height 21
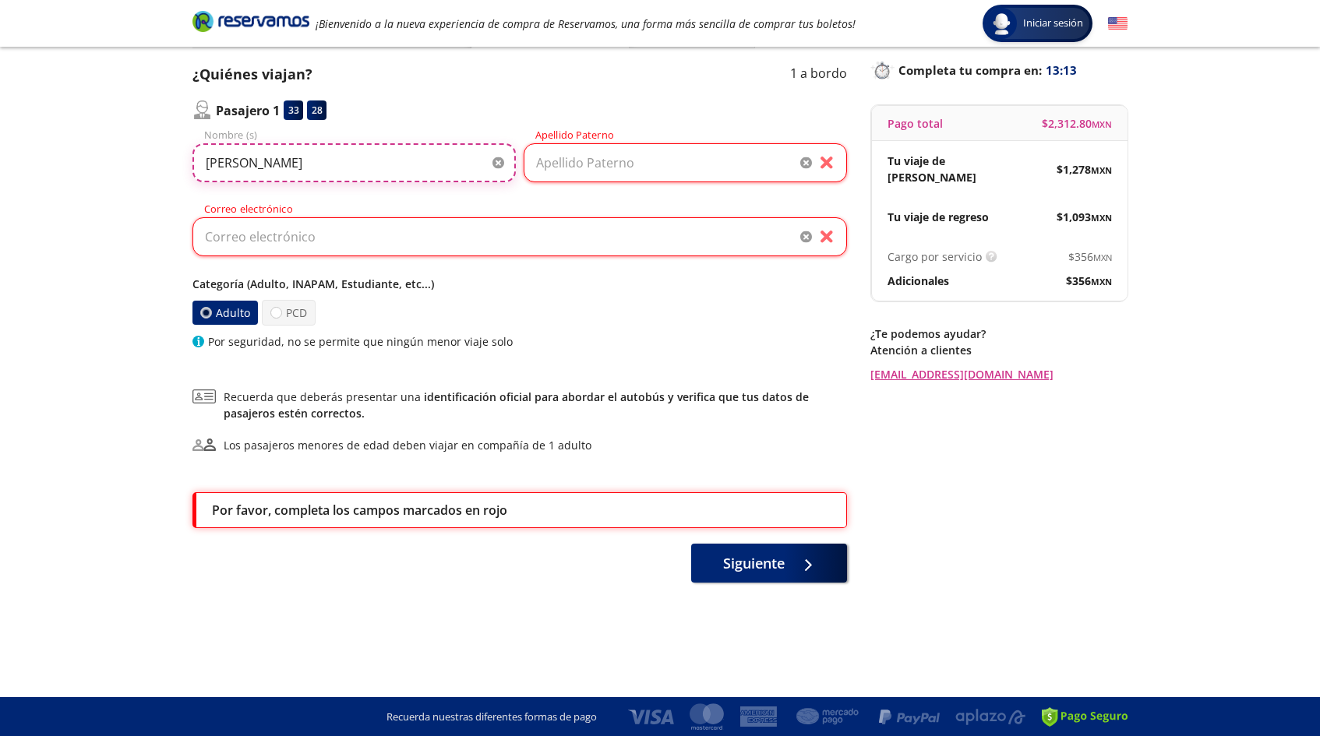
type input "[PERSON_NAME]"
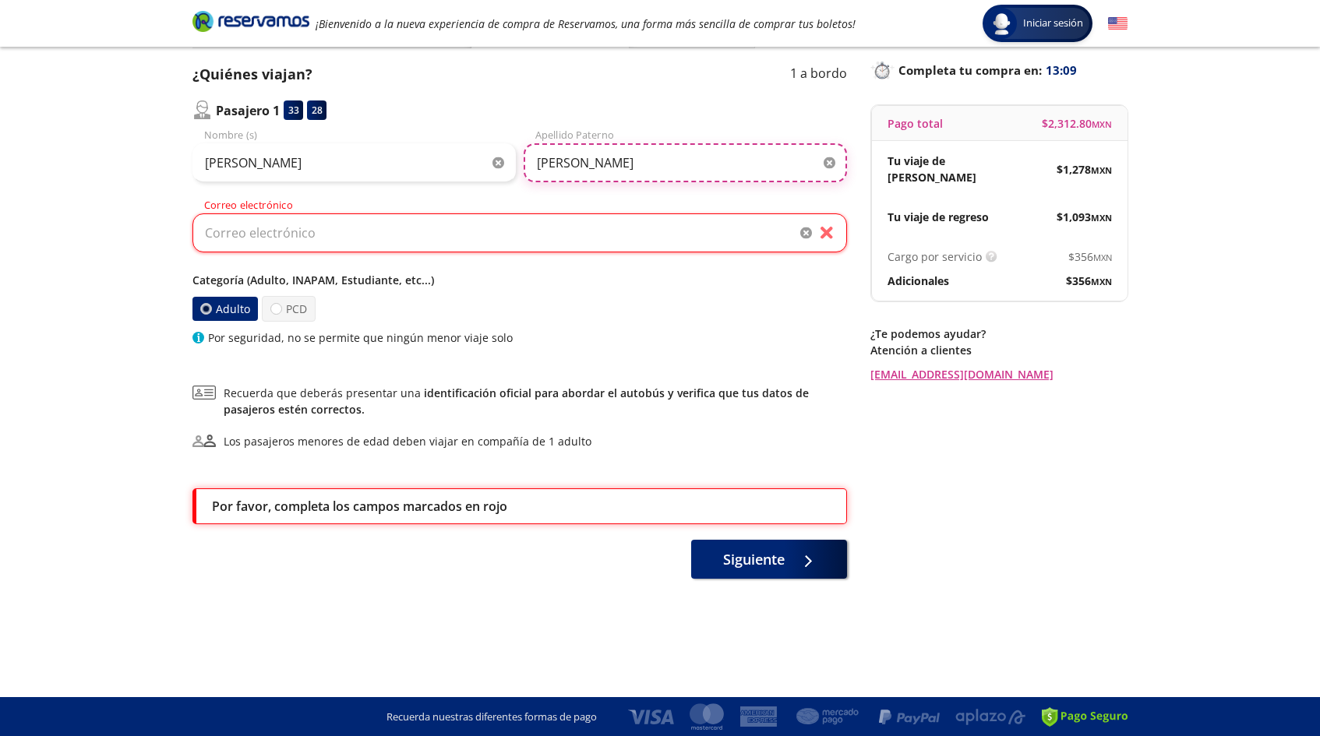
type input "[PERSON_NAME]"
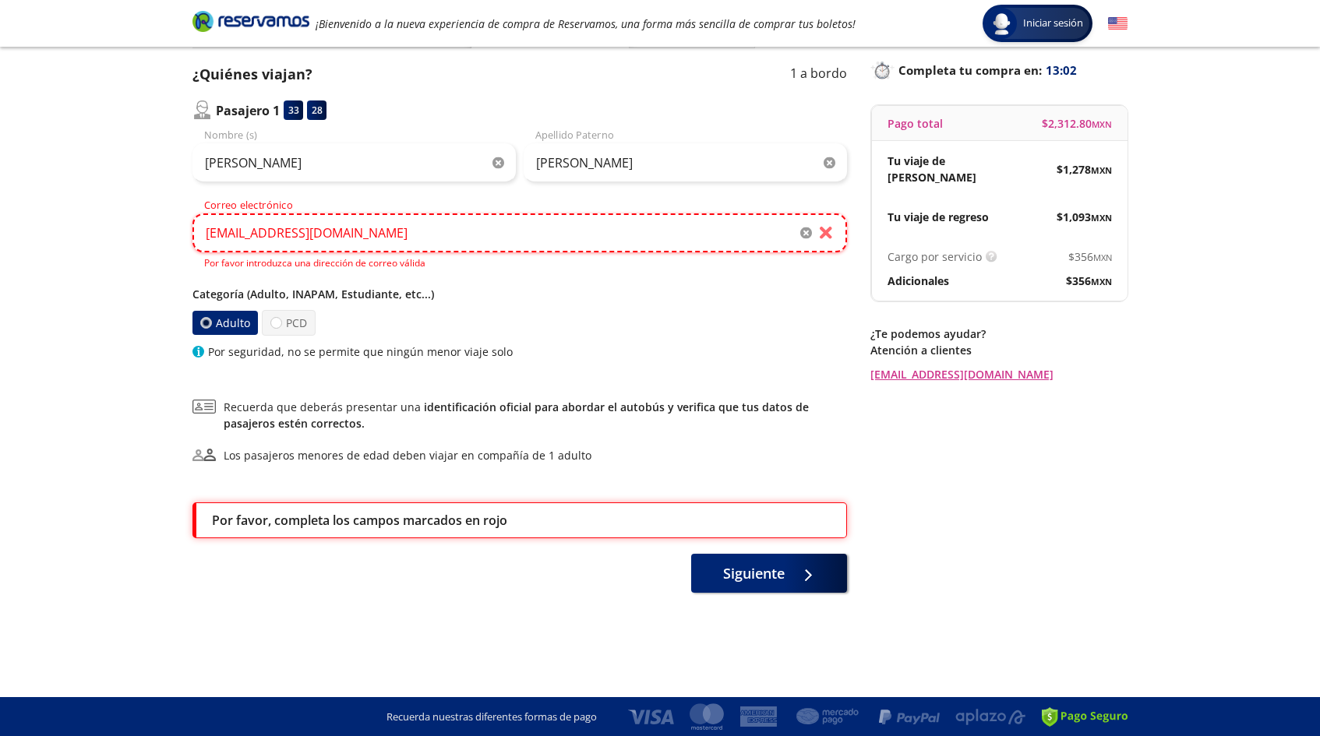
type input "[EMAIL_ADDRESS][DOMAIN_NAME]"
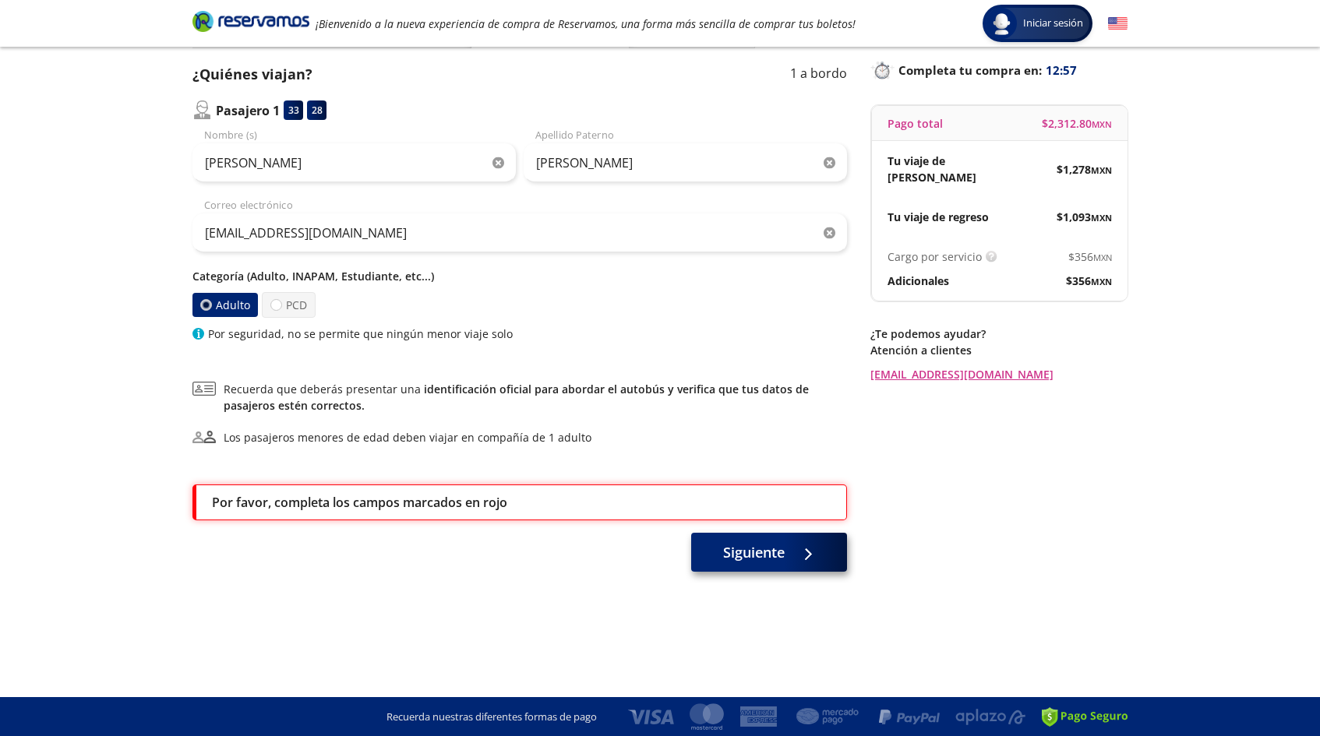
click at [753, 555] on span "Siguiente" at bounding box center [754, 552] width 62 height 21
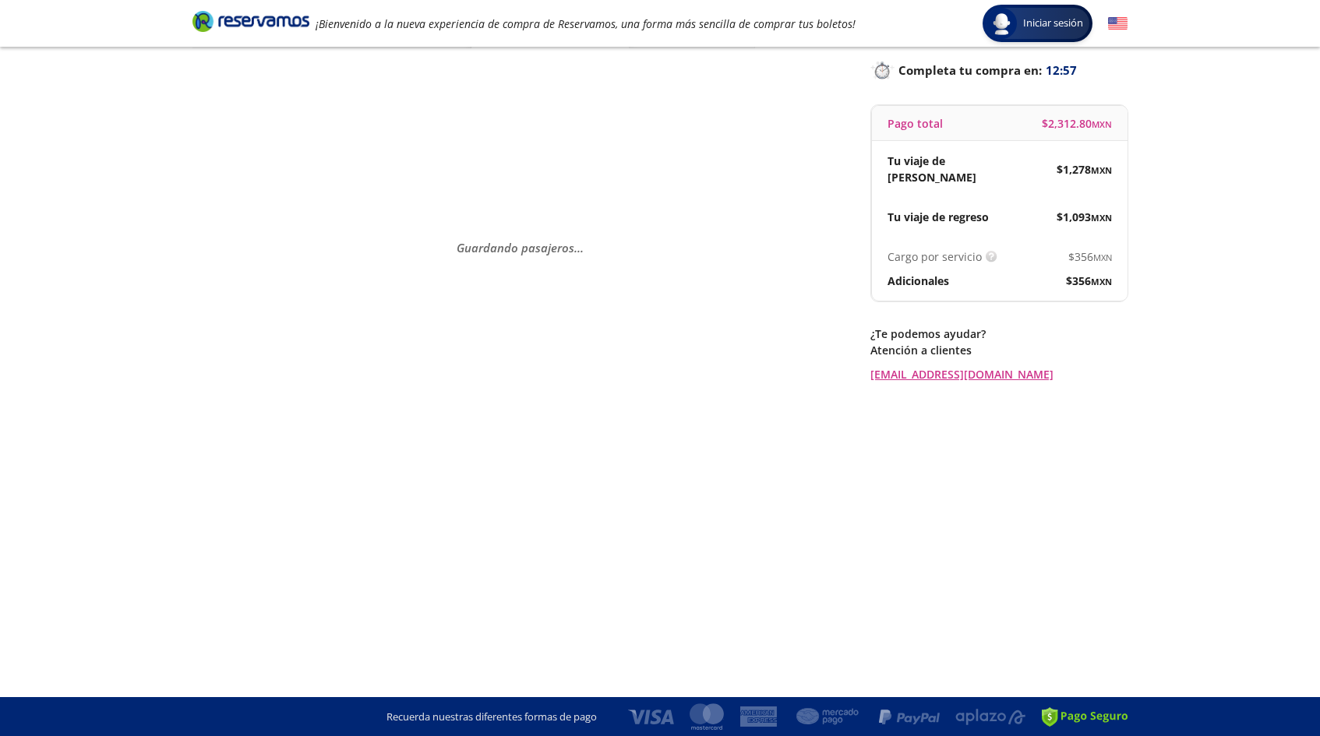
scroll to position [0, 0]
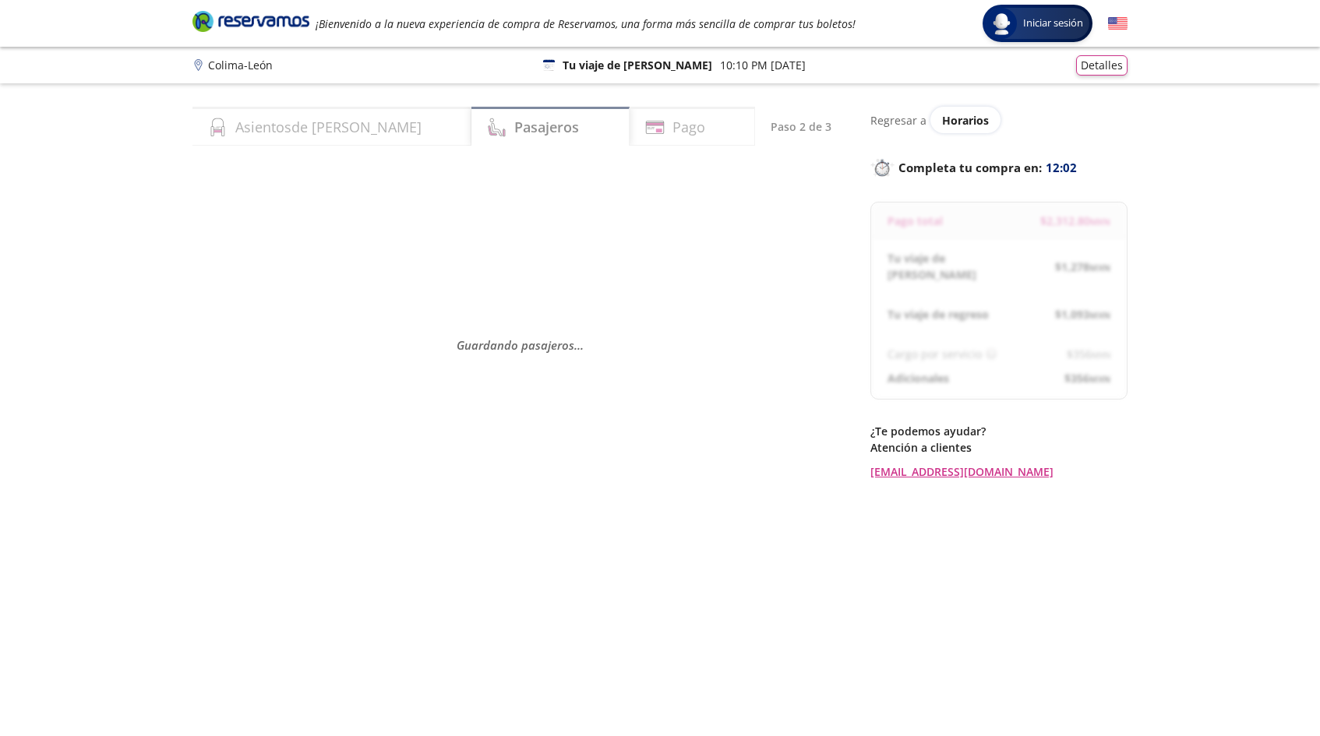
click at [582, 386] on div "Guardando pasajeros . . ." at bounding box center [519, 345] width 654 height 368
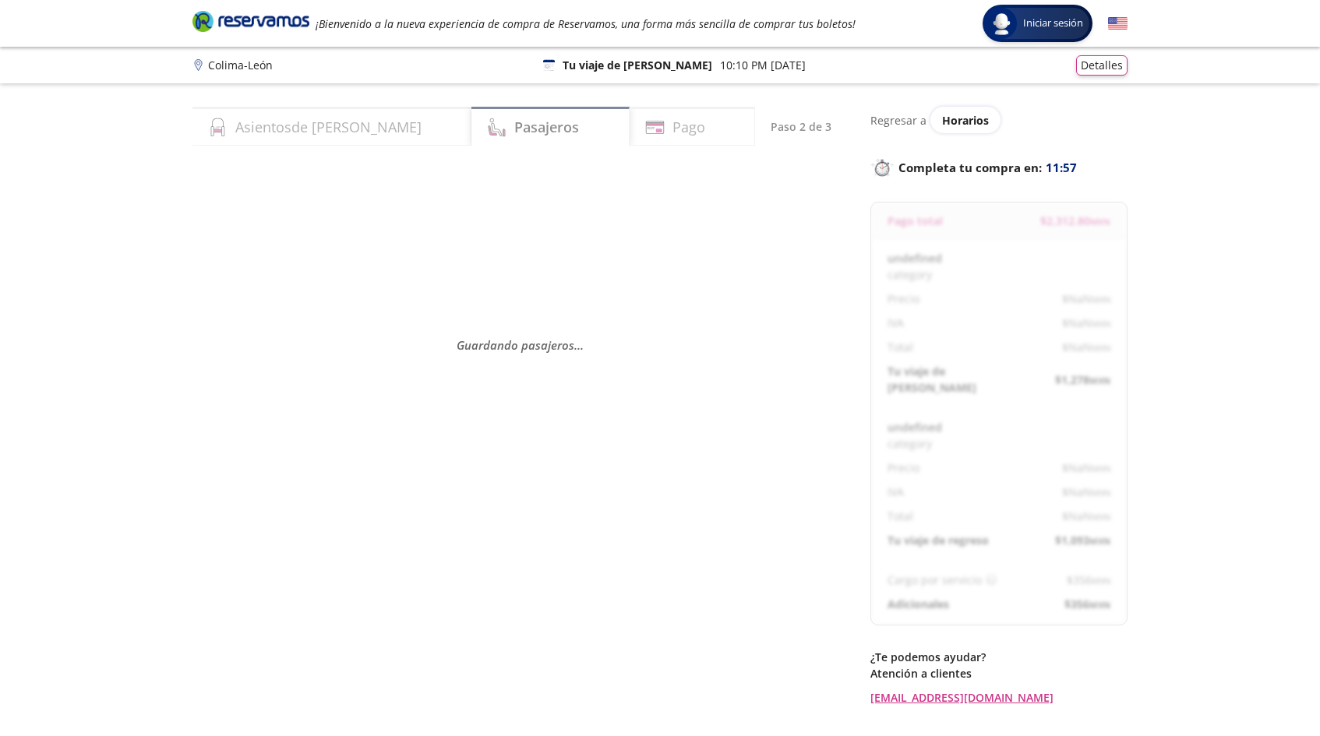
select select "MX"
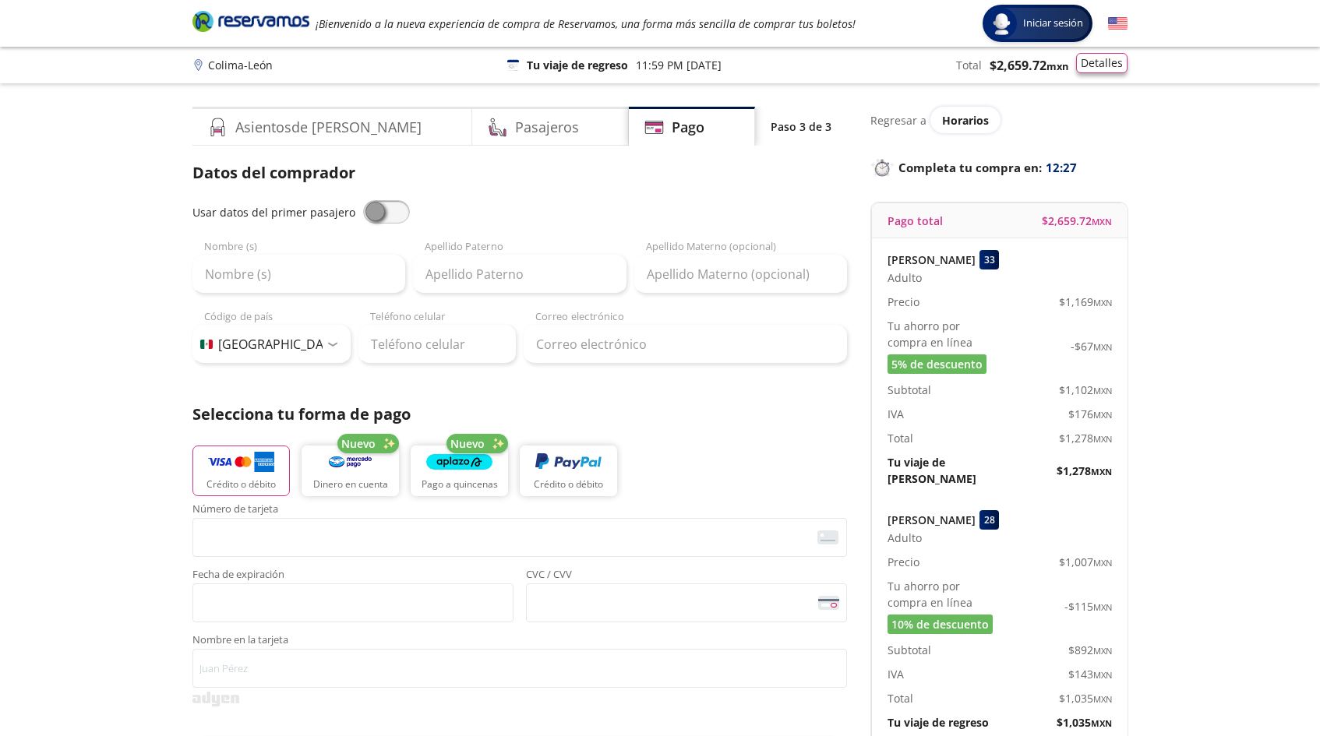
click at [1091, 69] on button "Detalles" at bounding box center [1101, 63] width 51 height 20
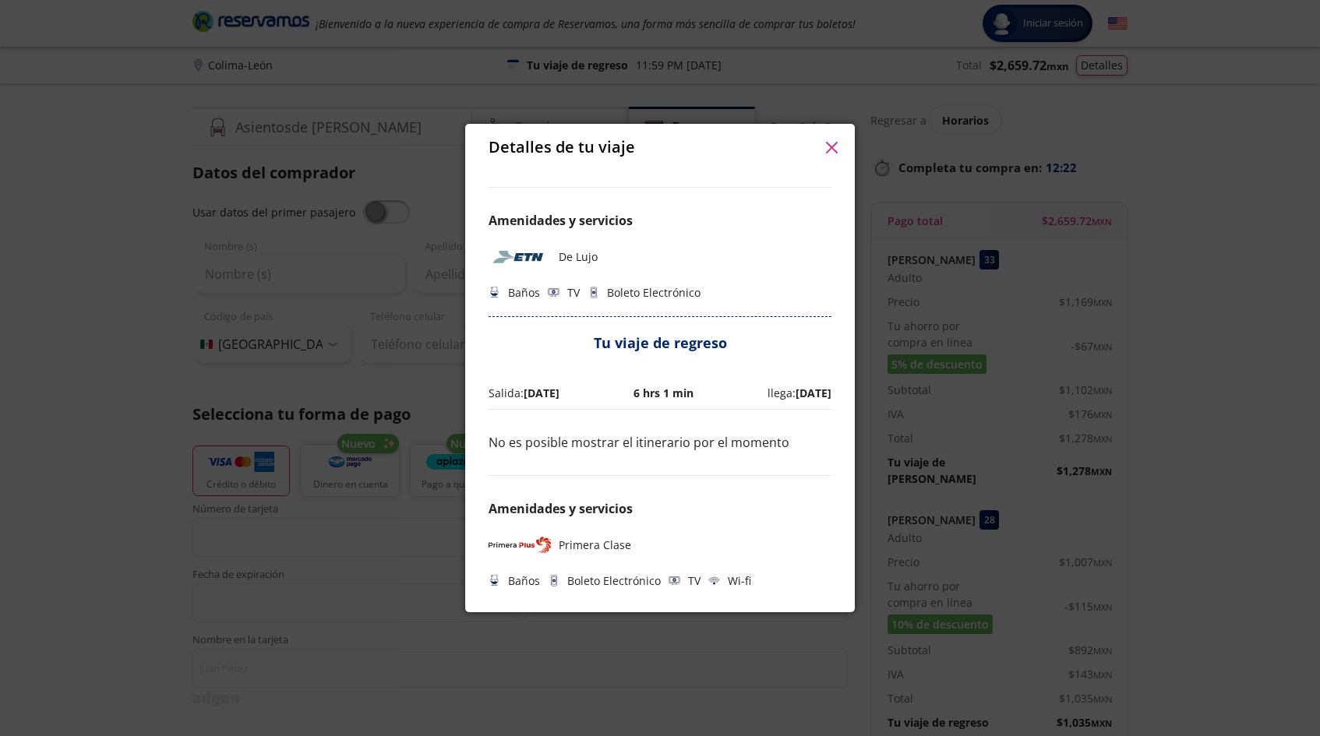
scroll to position [429, 0]
click at [834, 151] on icon "button" at bounding box center [832, 148] width 12 height 12
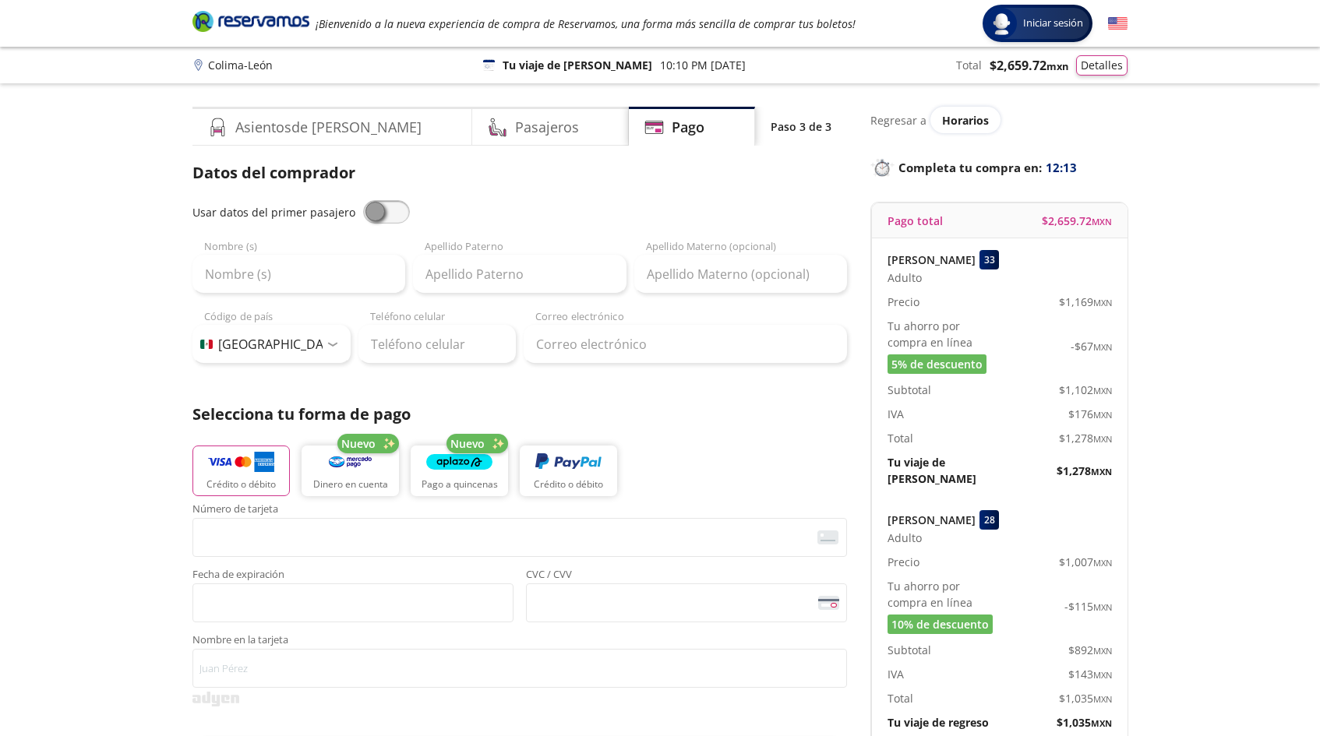
click at [379, 213] on span at bounding box center [386, 211] width 47 height 23
click at [363, 200] on input "checkbox" at bounding box center [363, 200] width 0 height 0
type input "[PERSON_NAME]"
type input "[EMAIL_ADDRESS][DOMAIN_NAME]"
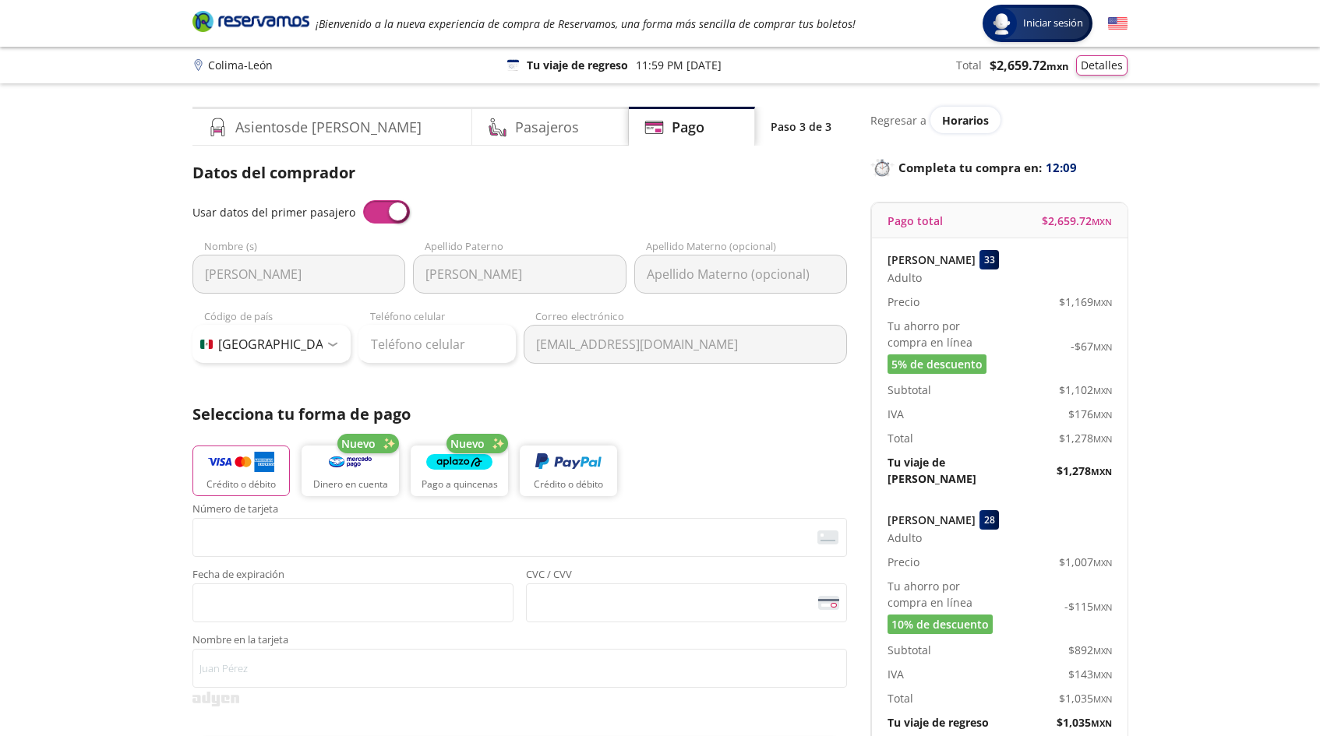
click at [387, 215] on span at bounding box center [386, 211] width 47 height 23
click at [363, 200] on input "checkbox" at bounding box center [363, 200] width 0 height 0
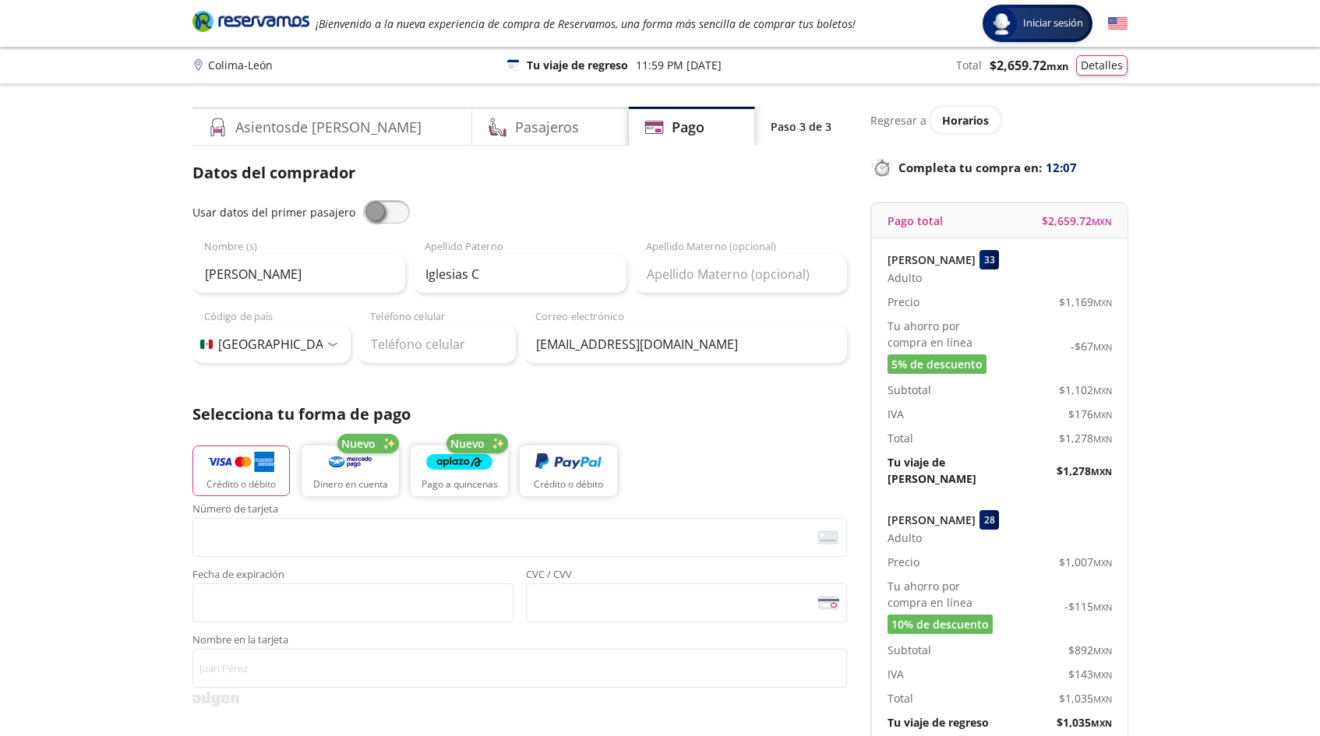
type input "[PERSON_NAME]"
type input "Castillo"
type input "55 5248 5540"
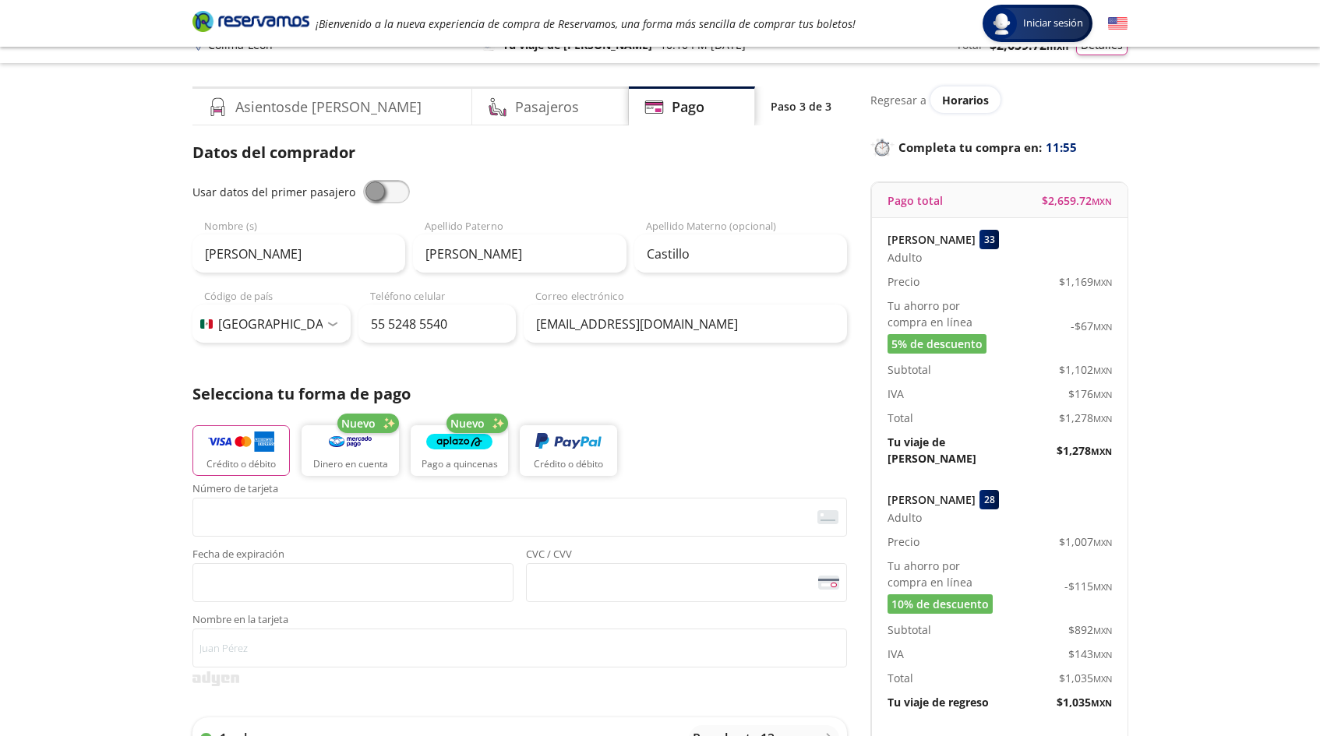
scroll to position [167, 0]
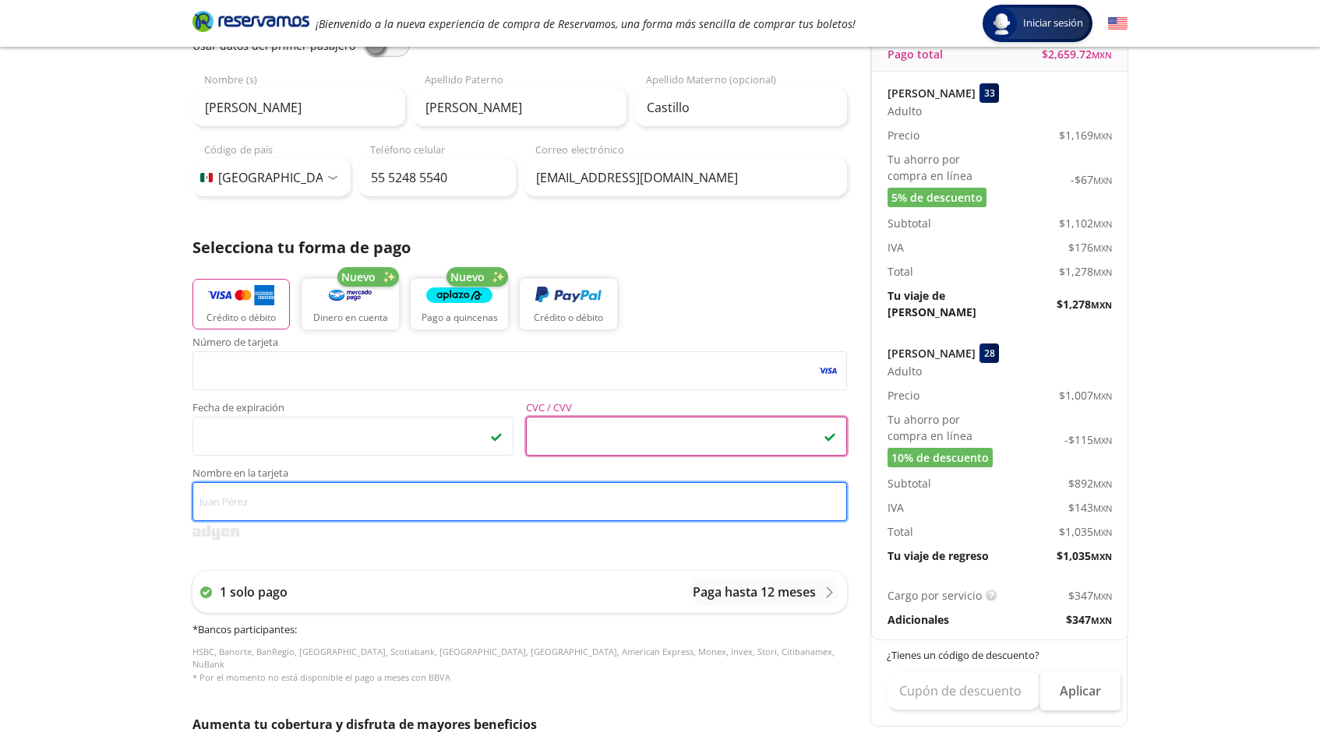
click at [569, 513] on input "Nombre en la tarjeta" at bounding box center [519, 501] width 654 height 39
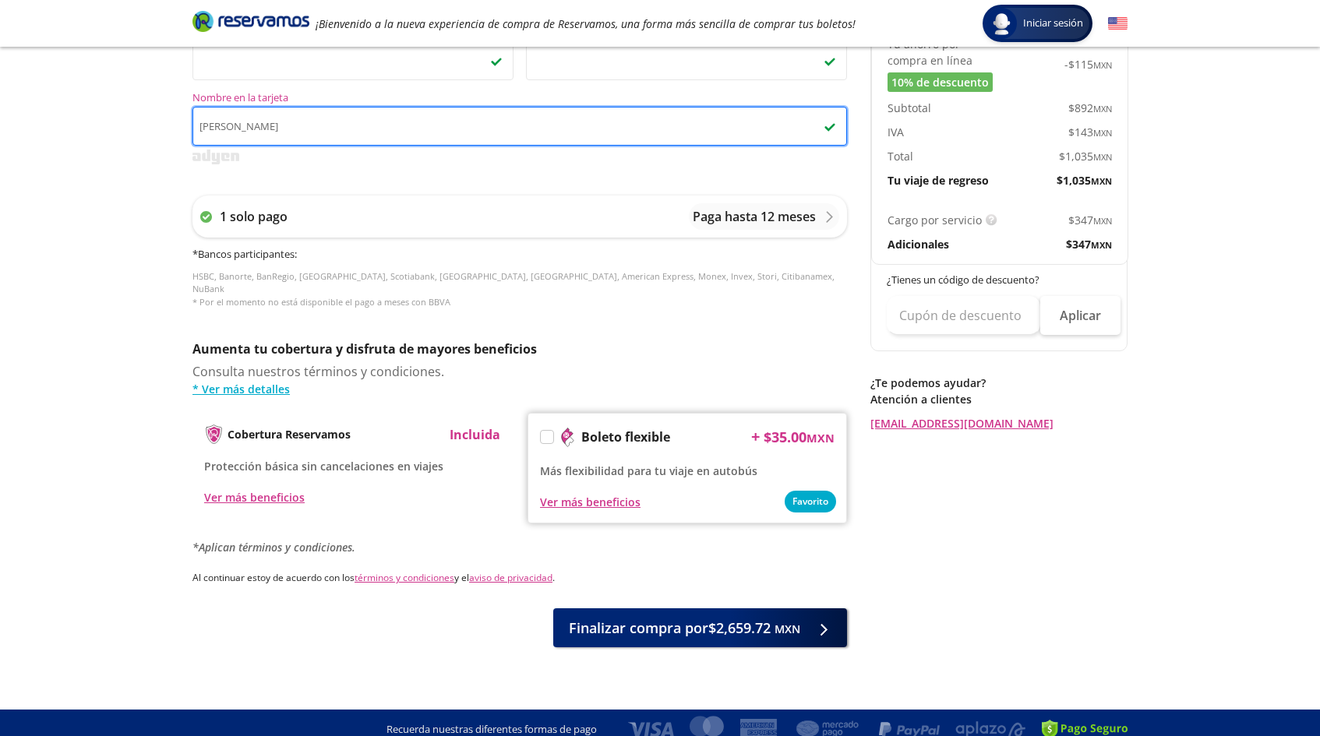
scroll to position [541, 0]
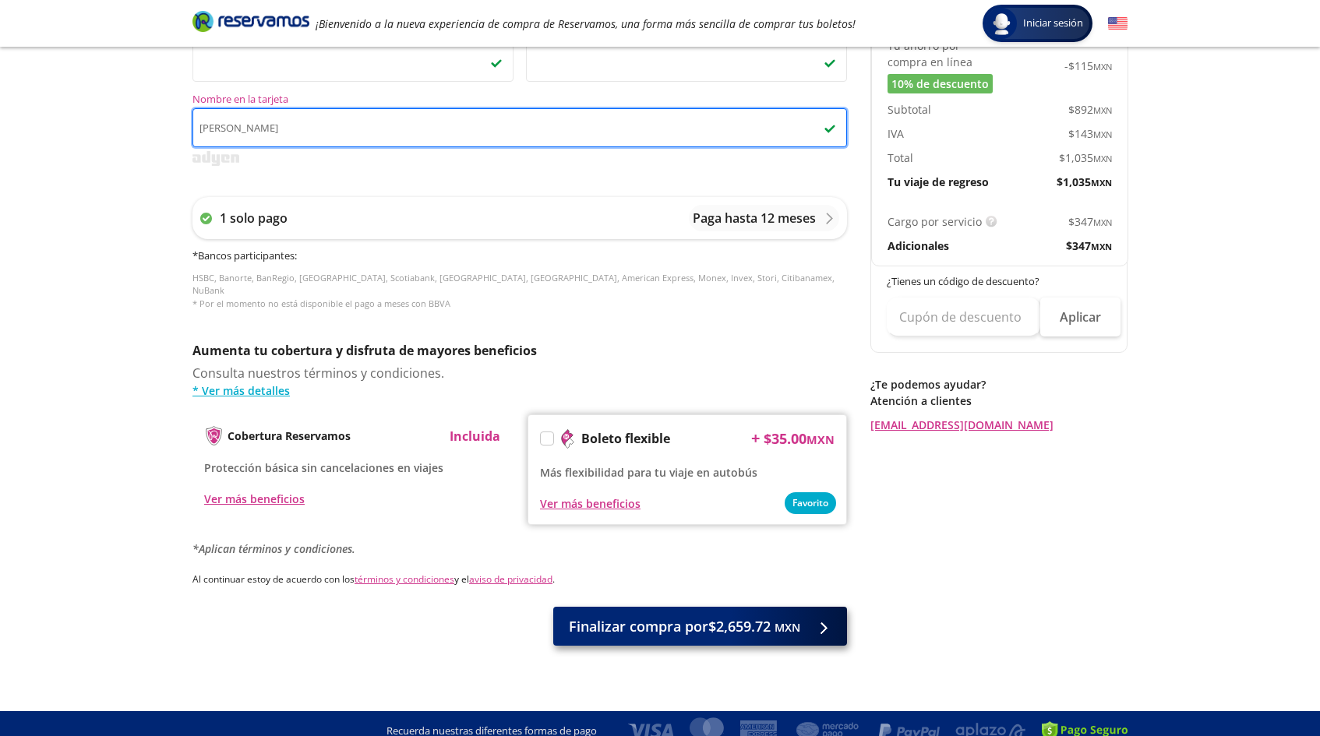
type input "[PERSON_NAME]"
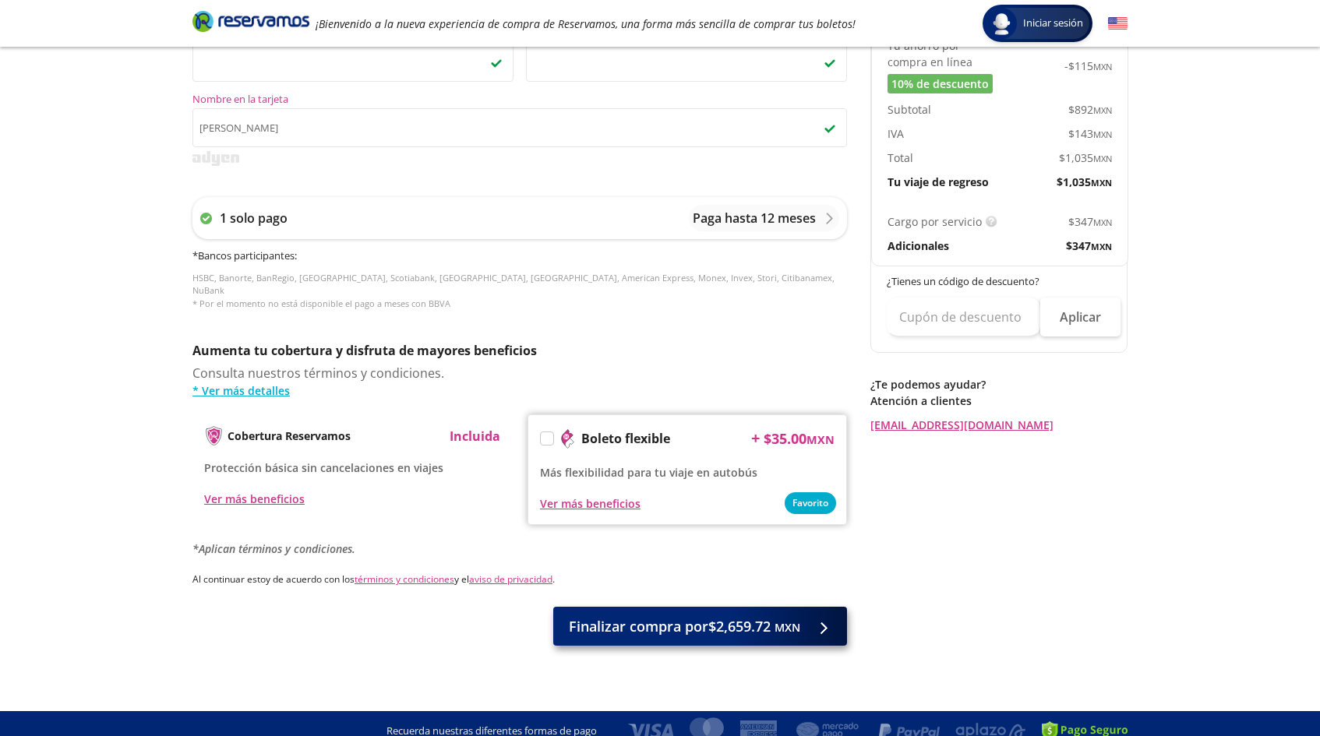
click at [717, 616] on span "Finalizar compra por $2,659.72 MXN" at bounding box center [684, 626] width 231 height 21
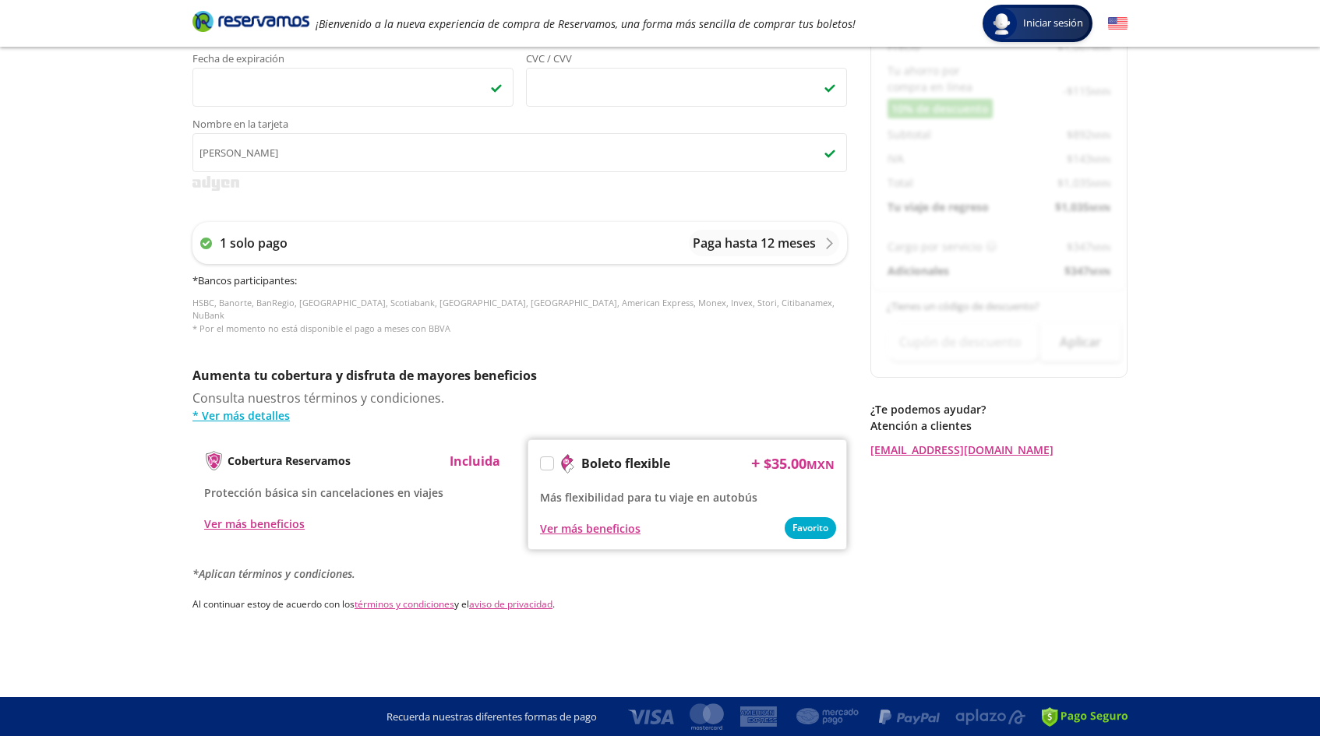
scroll to position [0, 0]
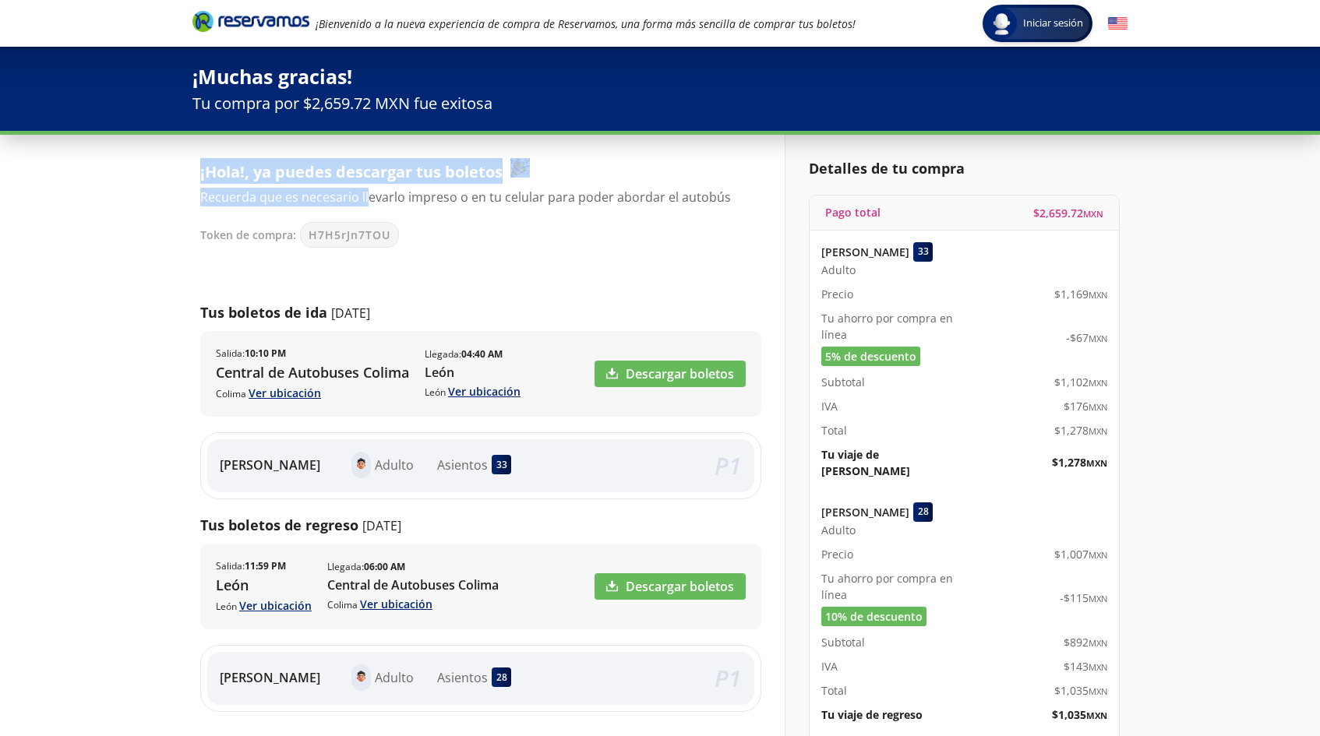
drag, startPoint x: 460, startPoint y: 186, endPoint x: 367, endPoint y: 192, distance: 92.9
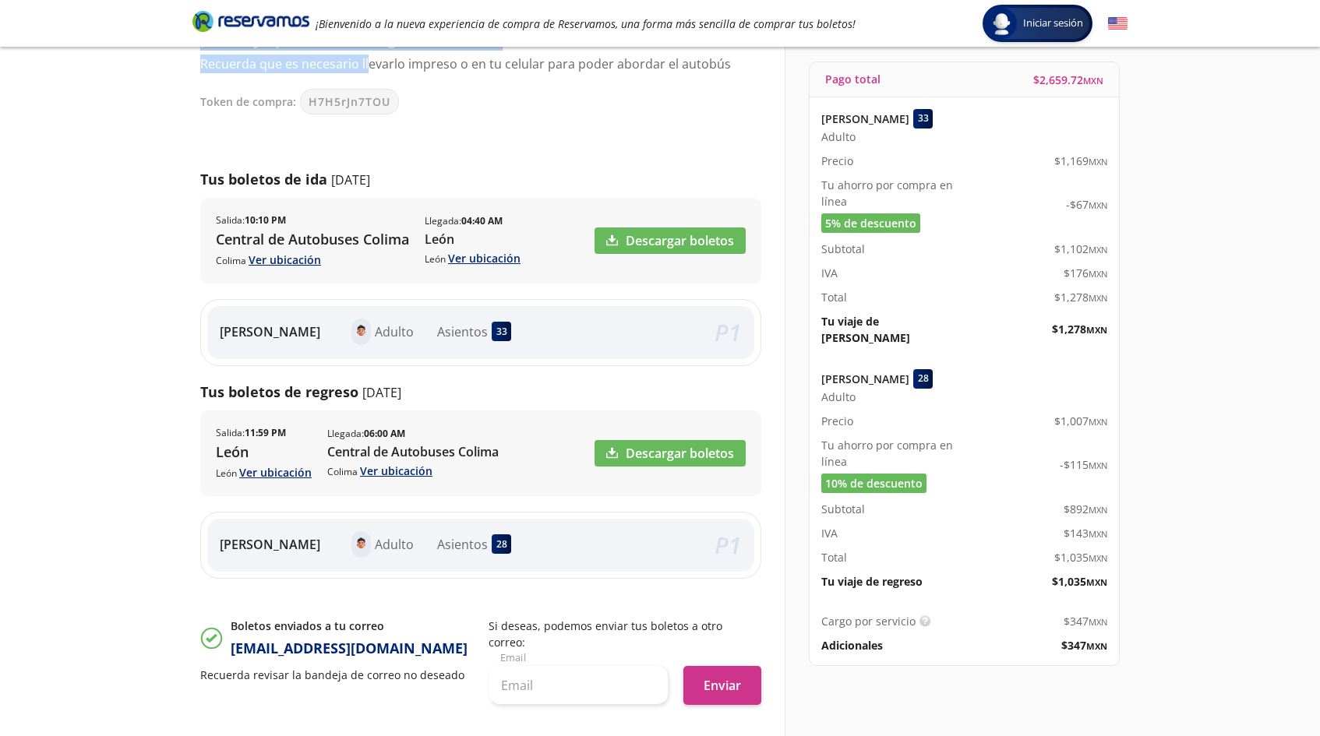
scroll to position [146, 0]
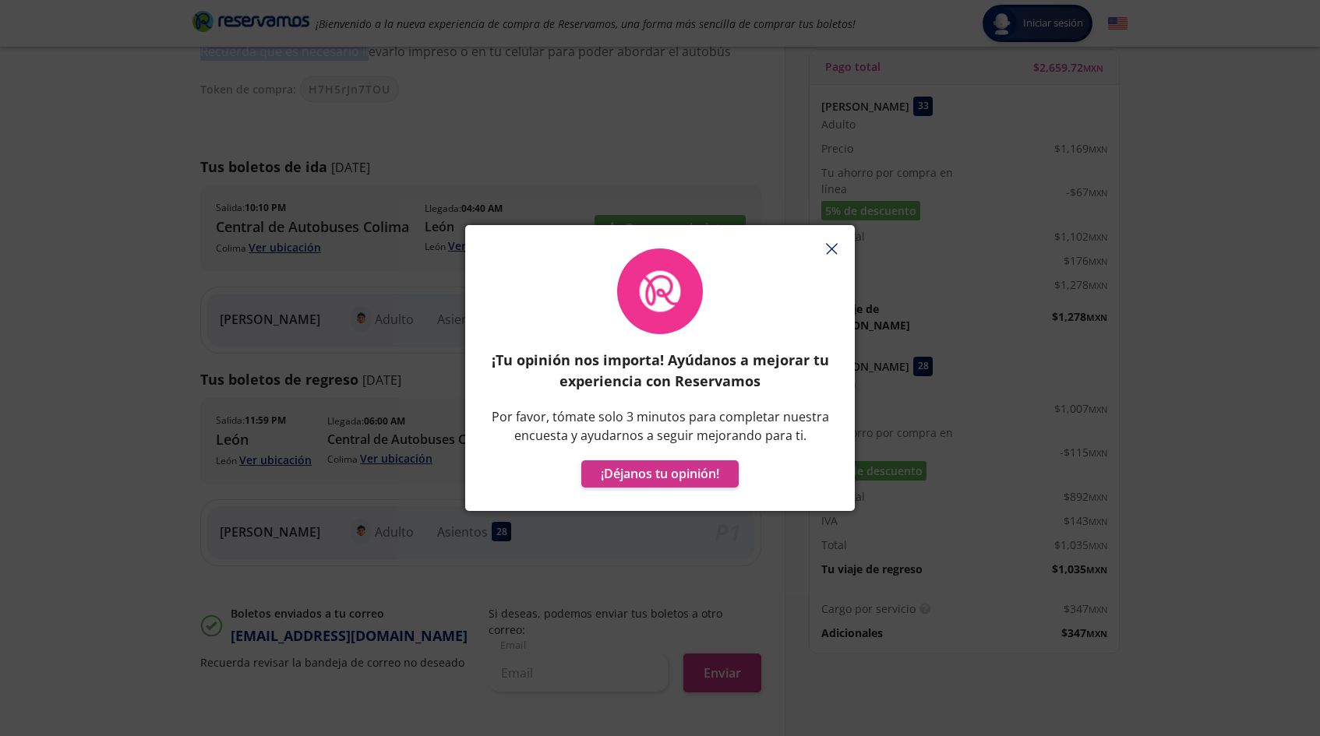
click at [830, 250] on line "button" at bounding box center [832, 249] width 10 height 10
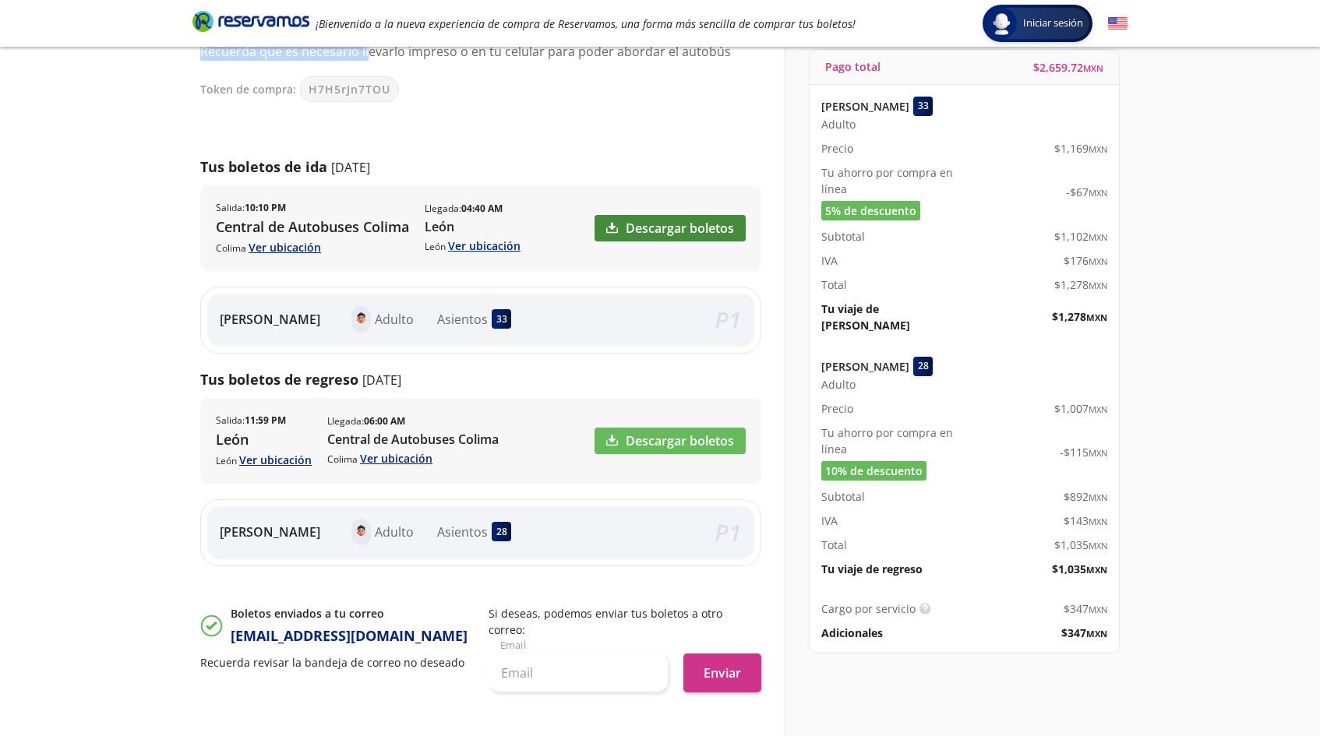
click at [700, 229] on link "Descargar boletos" at bounding box center [669, 228] width 151 height 26
click at [644, 443] on link "Descargar boletos" at bounding box center [669, 441] width 151 height 26
click at [700, 223] on link "Descargar boletos" at bounding box center [669, 228] width 151 height 26
